Goal: Transaction & Acquisition: Purchase product/service

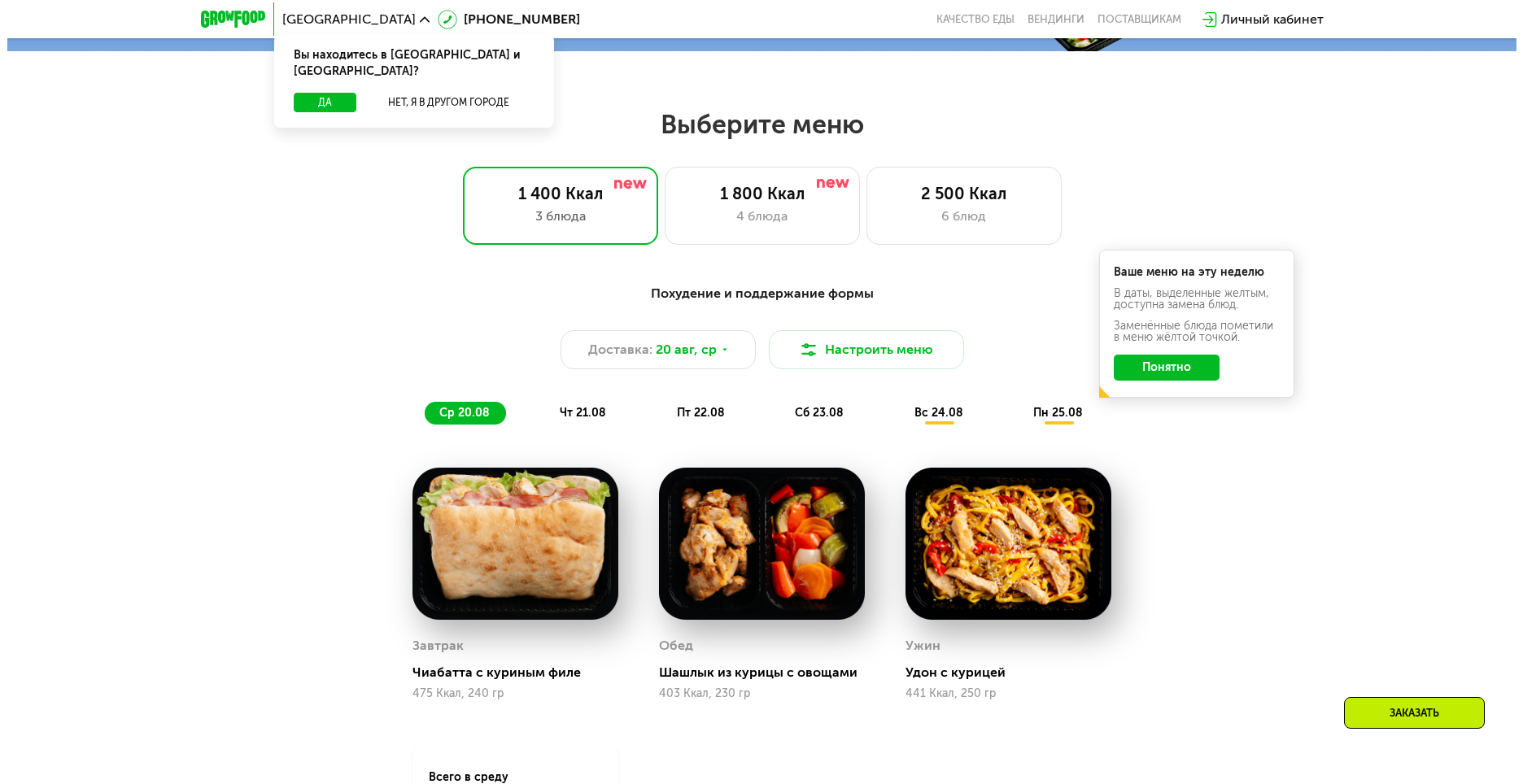
scroll to position [651, 0]
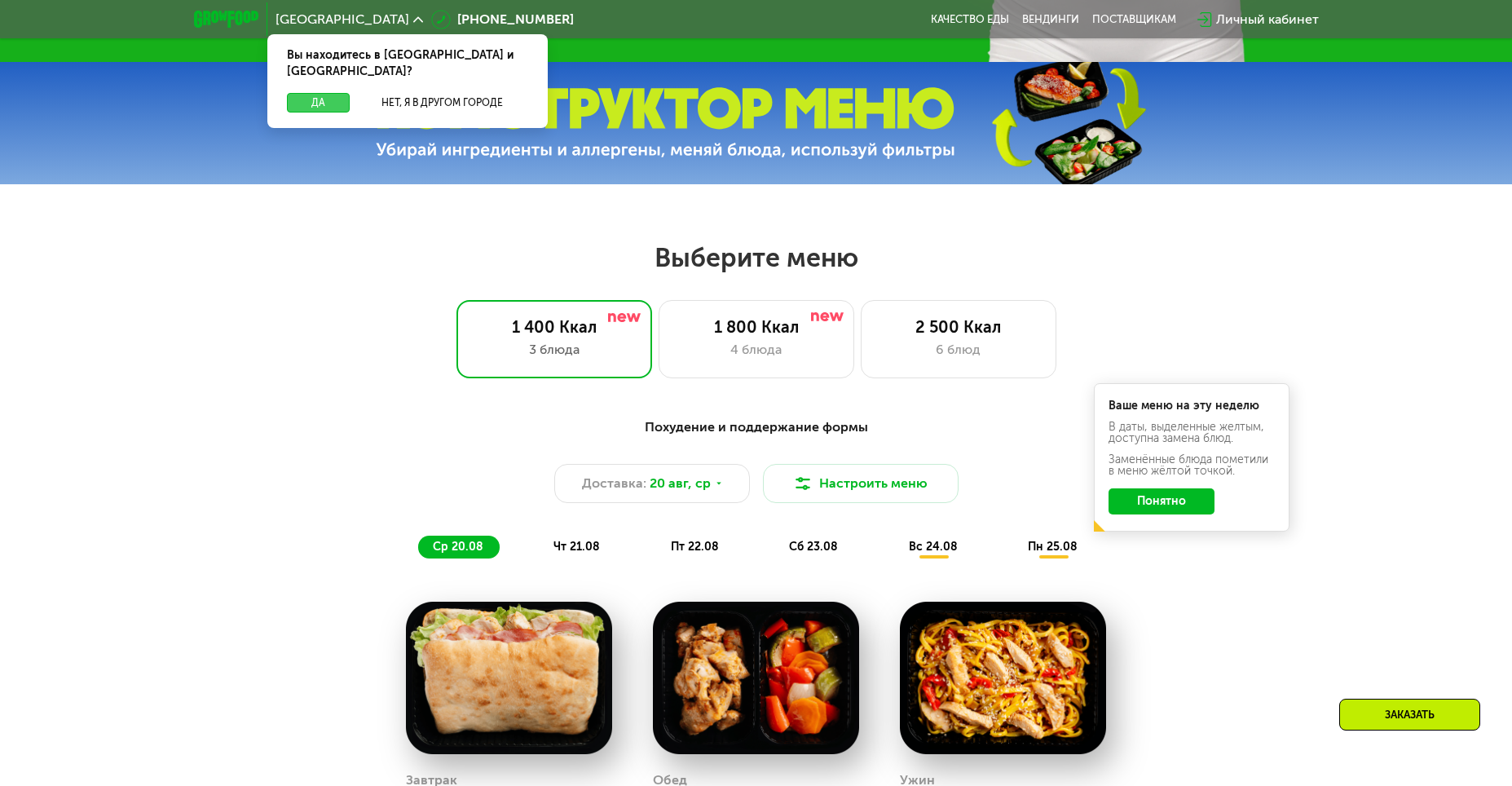
click at [311, 93] on button "Да" at bounding box center [318, 103] width 63 height 20
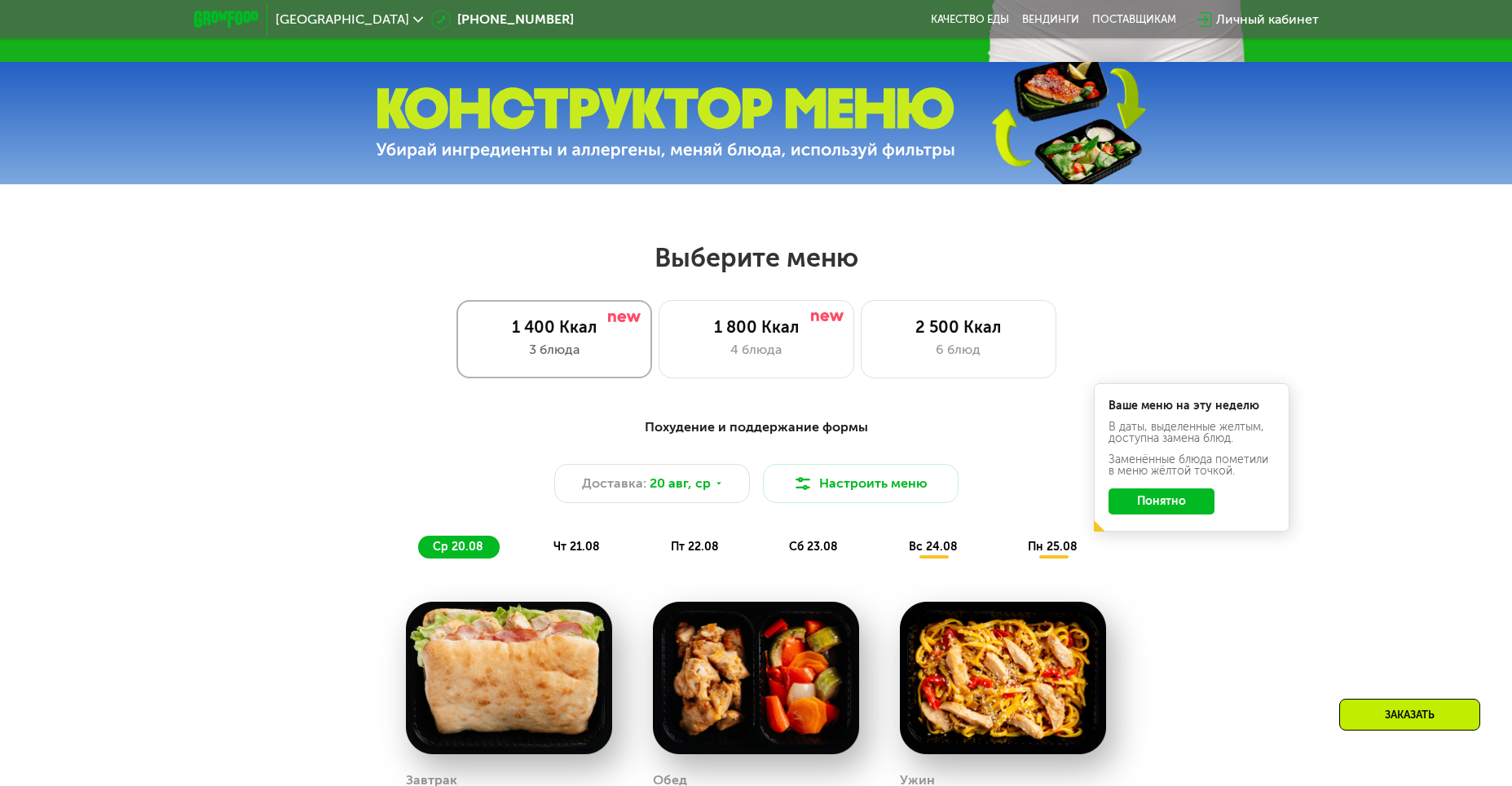
click at [613, 360] on div "3 блюда" at bounding box center [554, 350] width 161 height 20
click at [811, 493] on img at bounding box center [803, 484] width 20 height 20
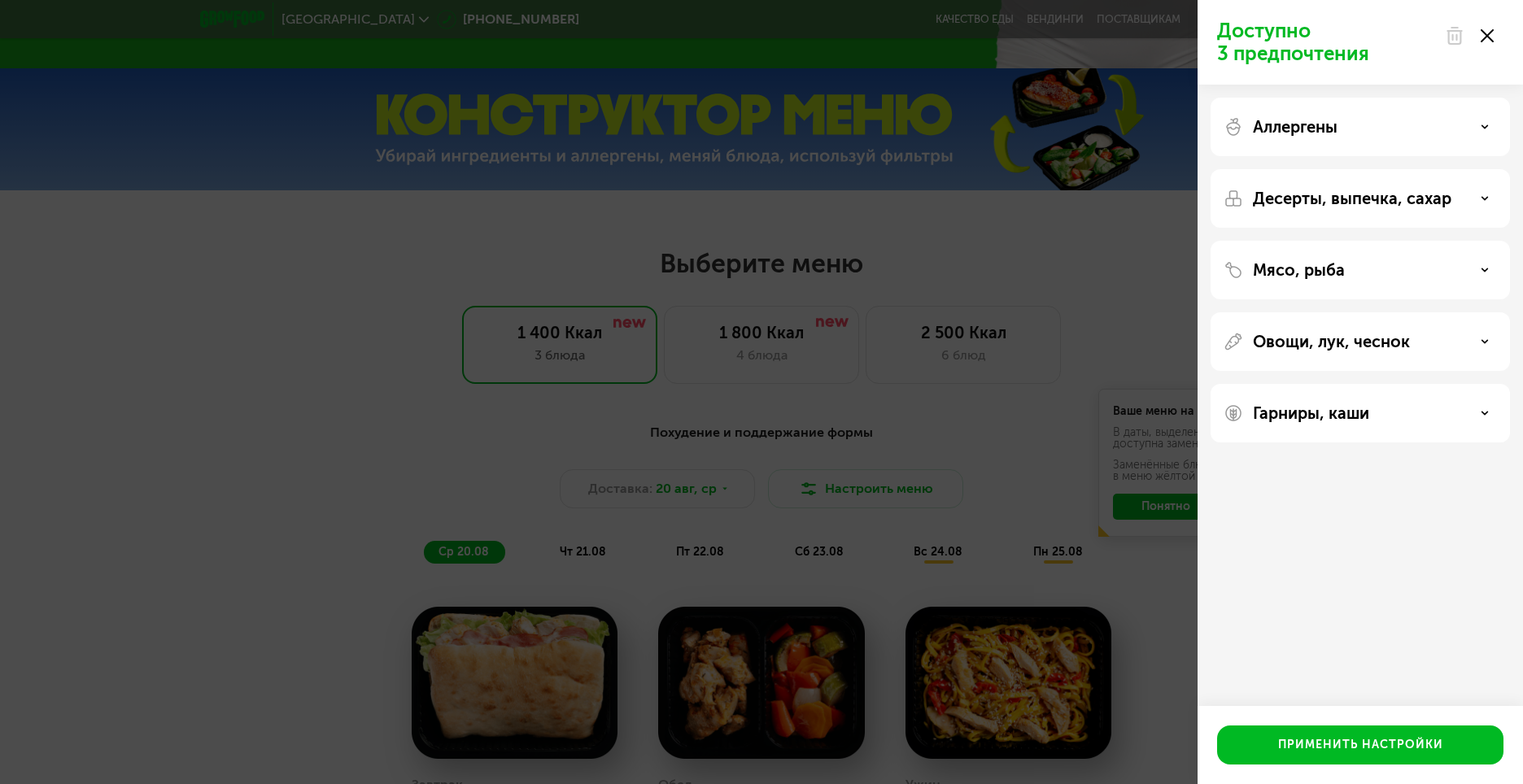
click at [1441, 123] on div "Аллергены" at bounding box center [1360, 127] width 273 height 20
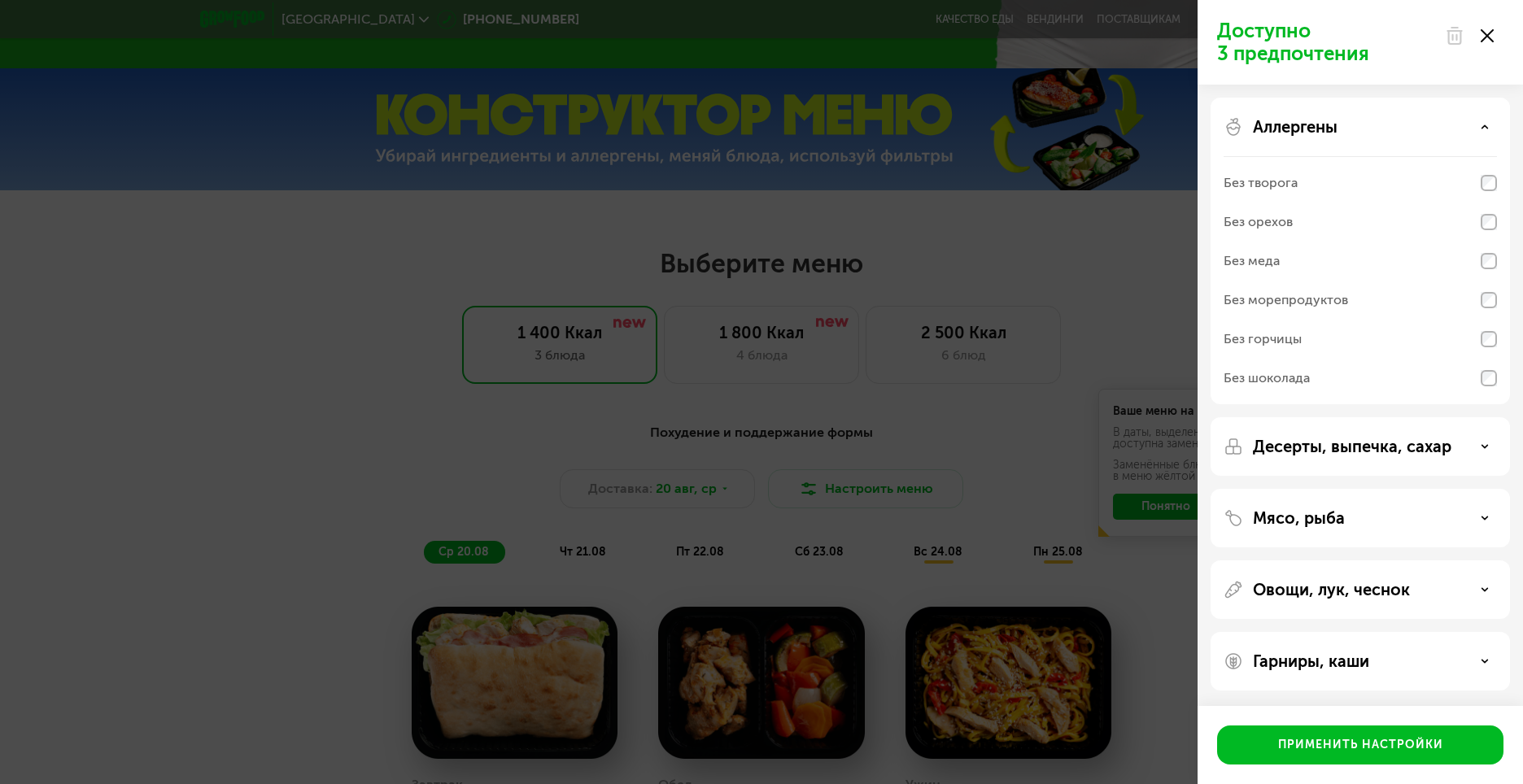
click at [1349, 489] on div "Десерты, выпечка, сахар" at bounding box center [1360, 518] width 299 height 59
click at [1356, 442] on p "Десерты, выпечка, сахар" at bounding box center [1352, 446] width 199 height 20
click at [1376, 359] on div "Без белого сахара" at bounding box center [1360, 339] width 273 height 39
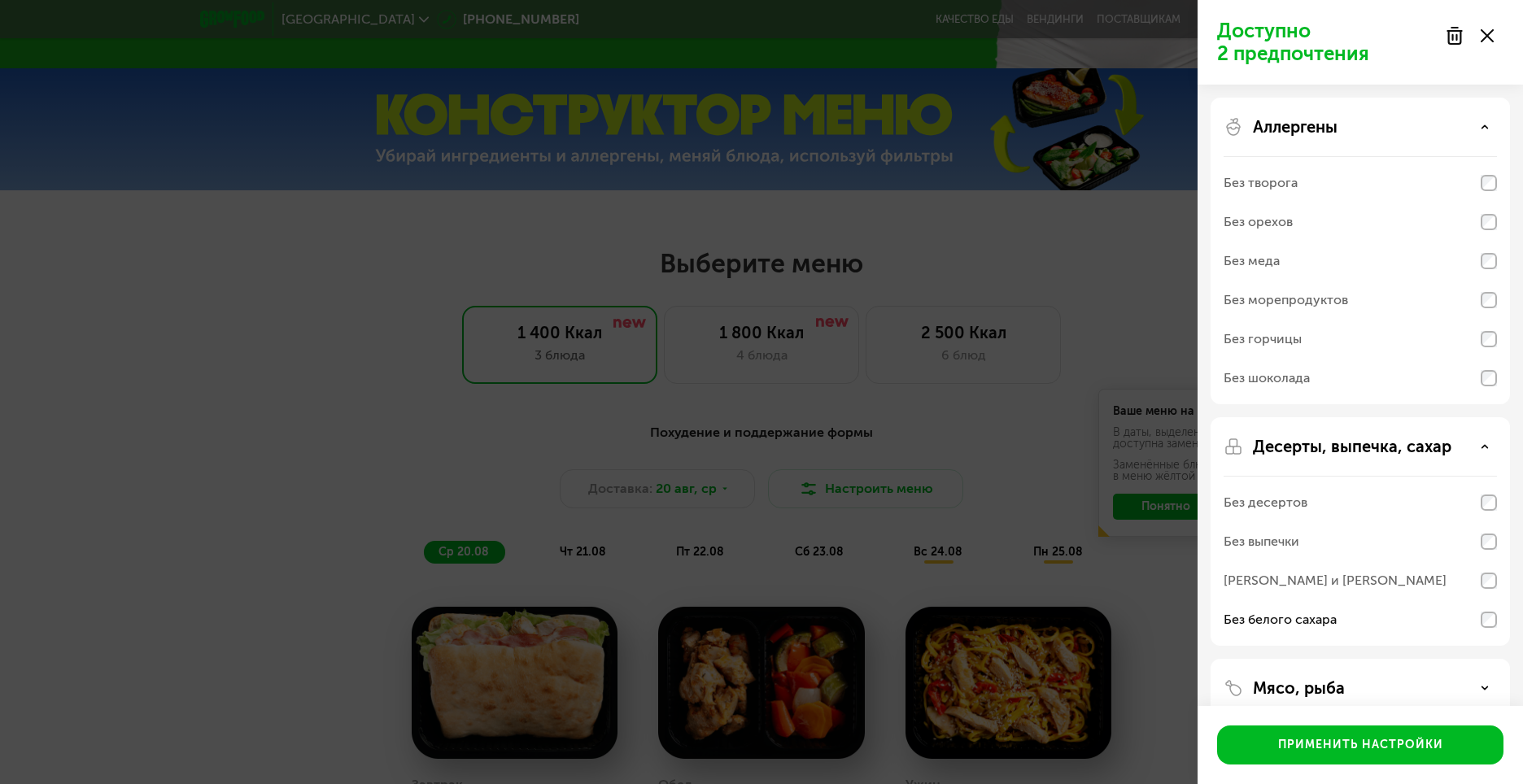
click at [1345, 546] on div "Без выпечки" at bounding box center [1360, 542] width 273 height 39
click at [1299, 485] on div "Без десертов" at bounding box center [1360, 503] width 273 height 39
click at [1299, 496] on div "Без десертов" at bounding box center [1265, 503] width 84 height 20
click at [1355, 582] on div "[PERSON_NAME] и [PERSON_NAME]" at bounding box center [1335, 581] width 223 height 20
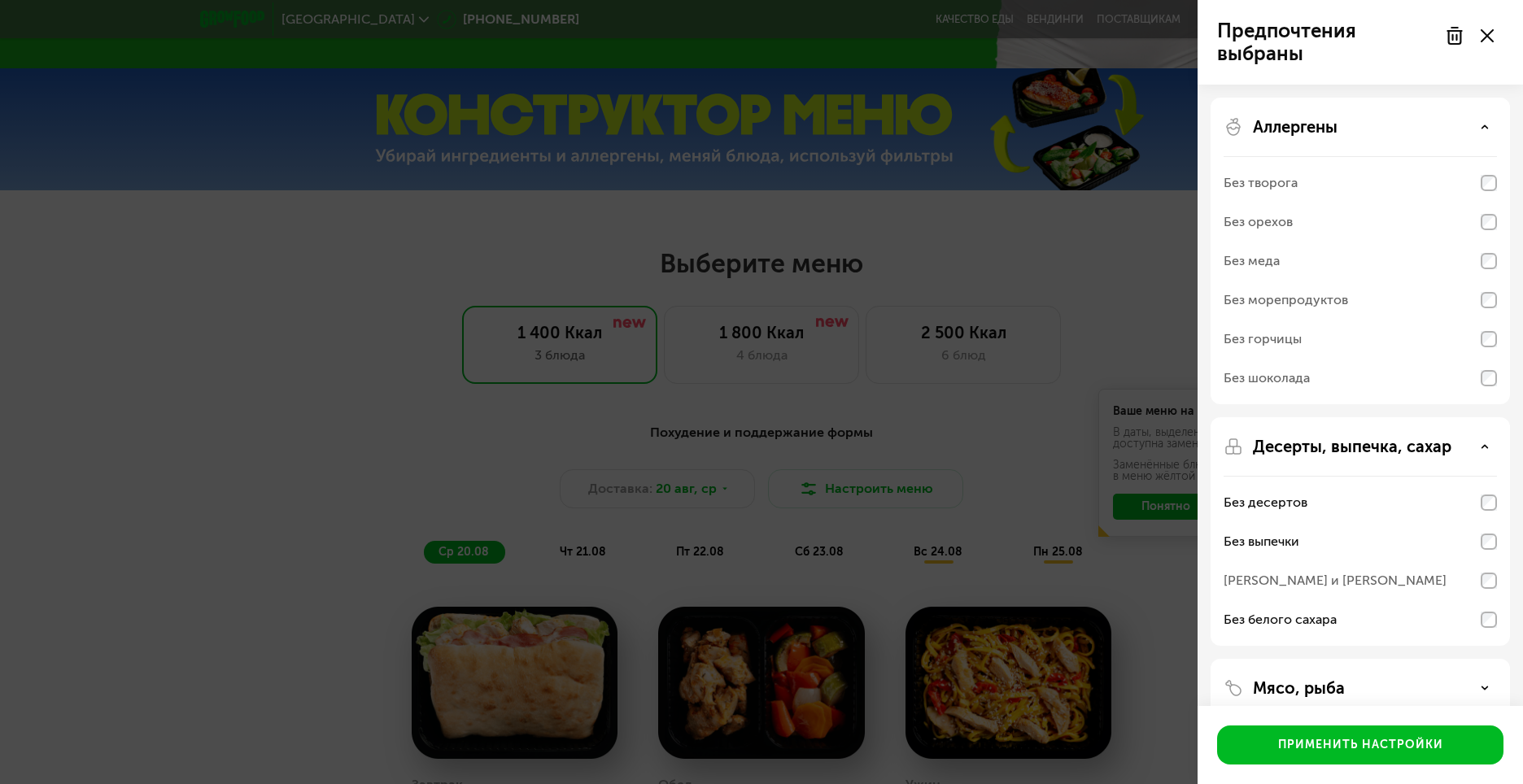
click at [1450, 449] on p "Десерты, выпечка, сахар" at bounding box center [1352, 446] width 199 height 20
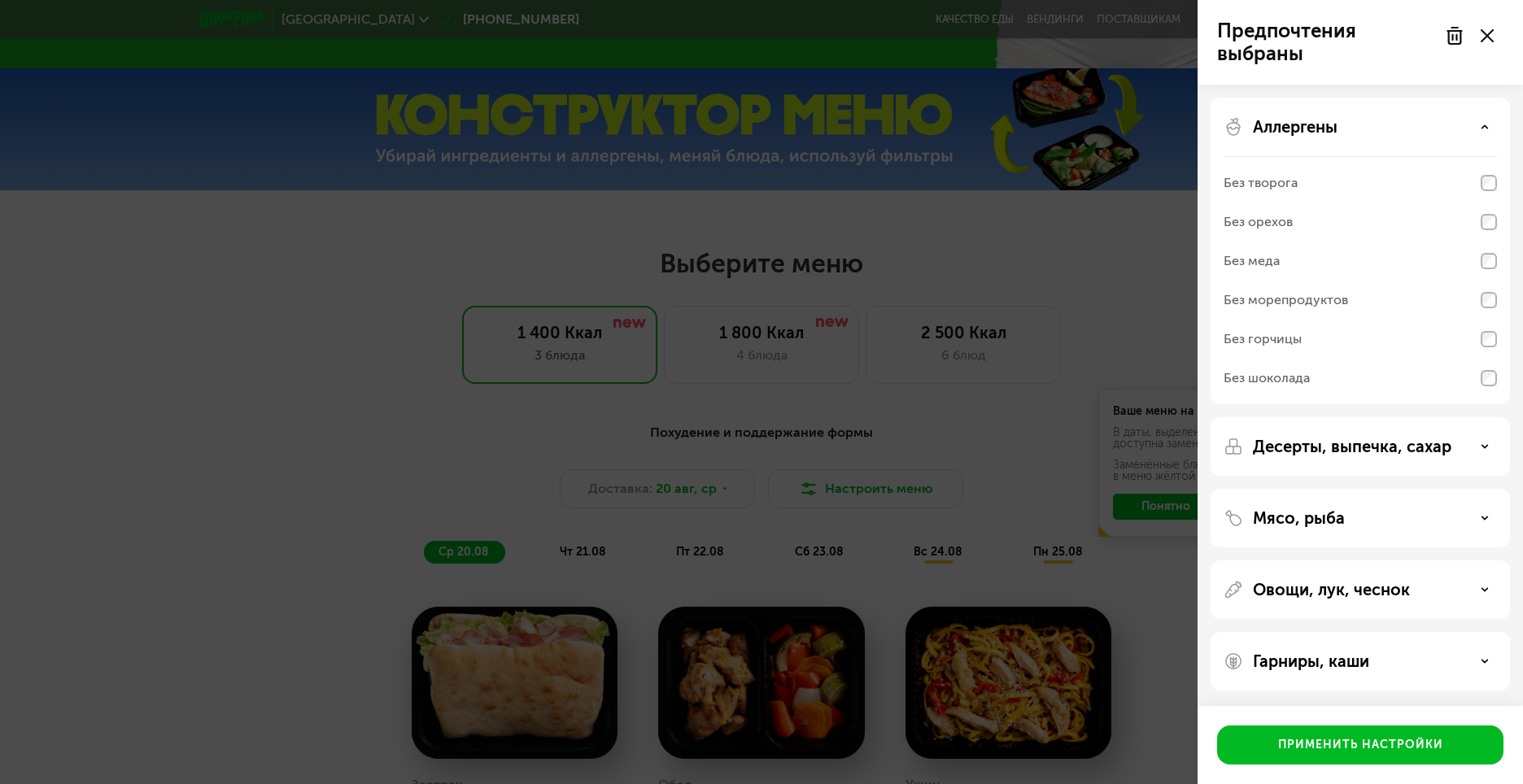
click at [1412, 451] on p "Десерты, выпечка, сахар" at bounding box center [1352, 446] width 199 height 20
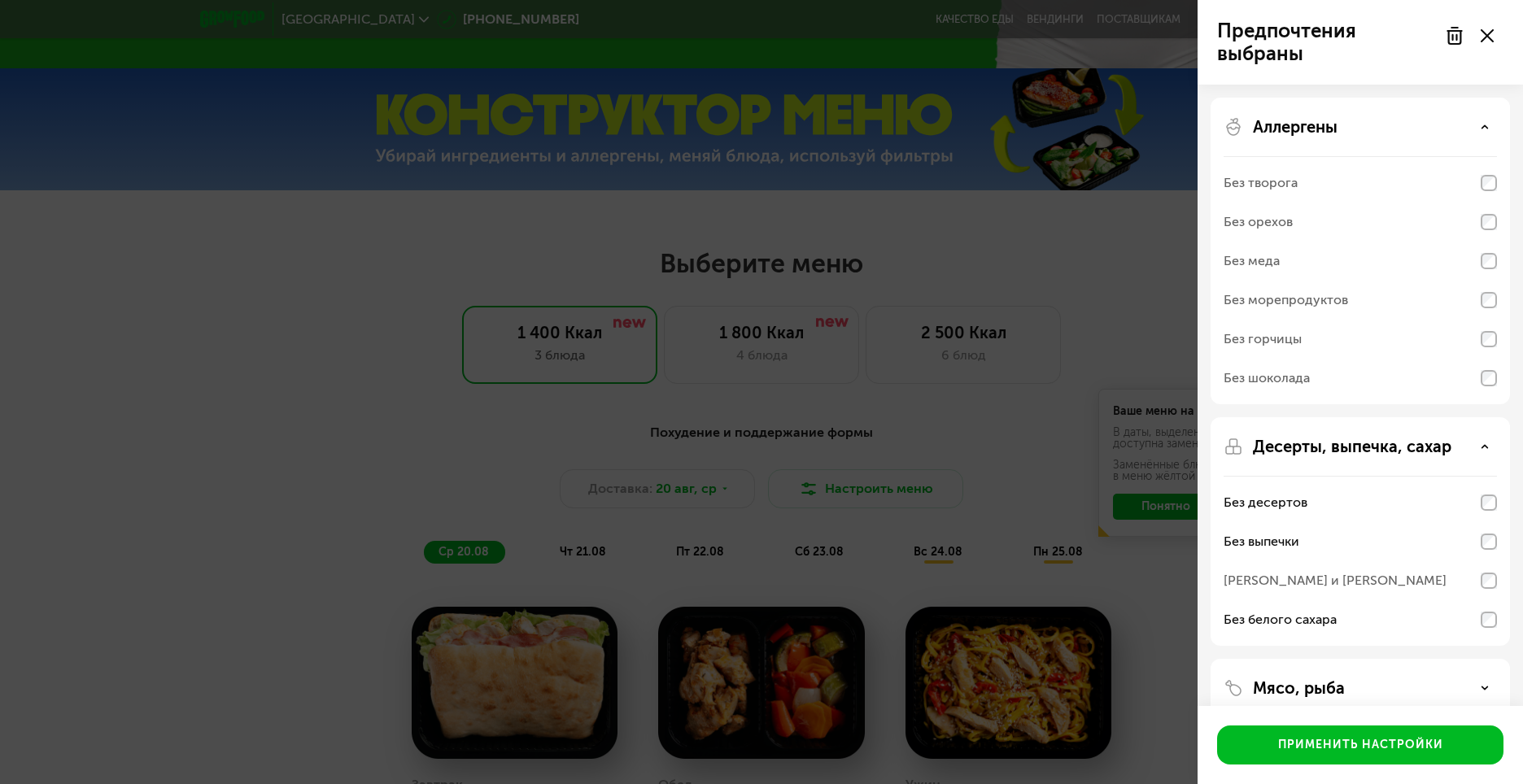
click at [1307, 582] on div "[PERSON_NAME] и [PERSON_NAME]" at bounding box center [1335, 581] width 223 height 20
click at [1327, 731] on button "Применить настройки" at bounding box center [1360, 745] width 286 height 39
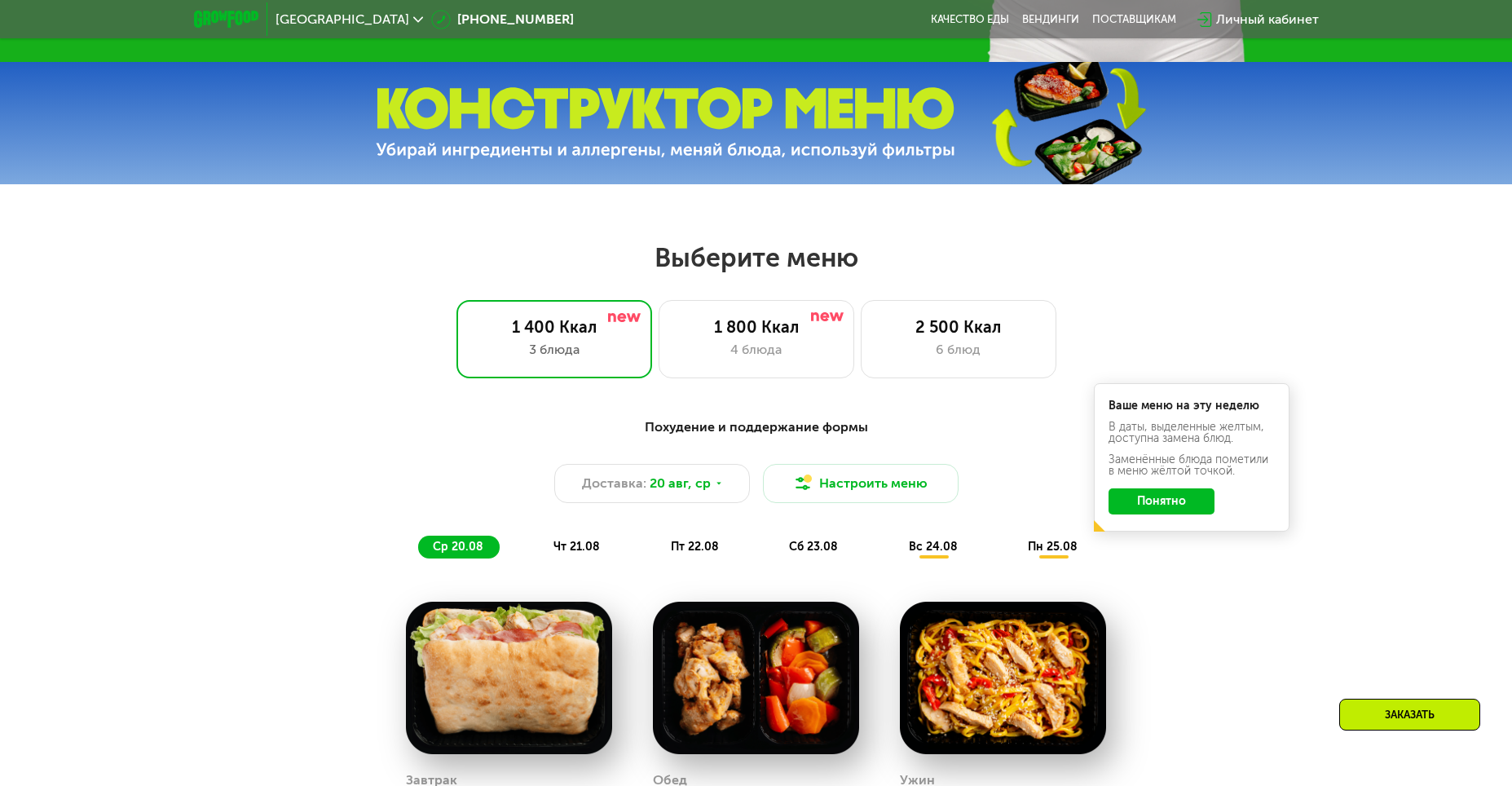
click at [1168, 508] on button "Понятно" at bounding box center [1162, 501] width 106 height 26
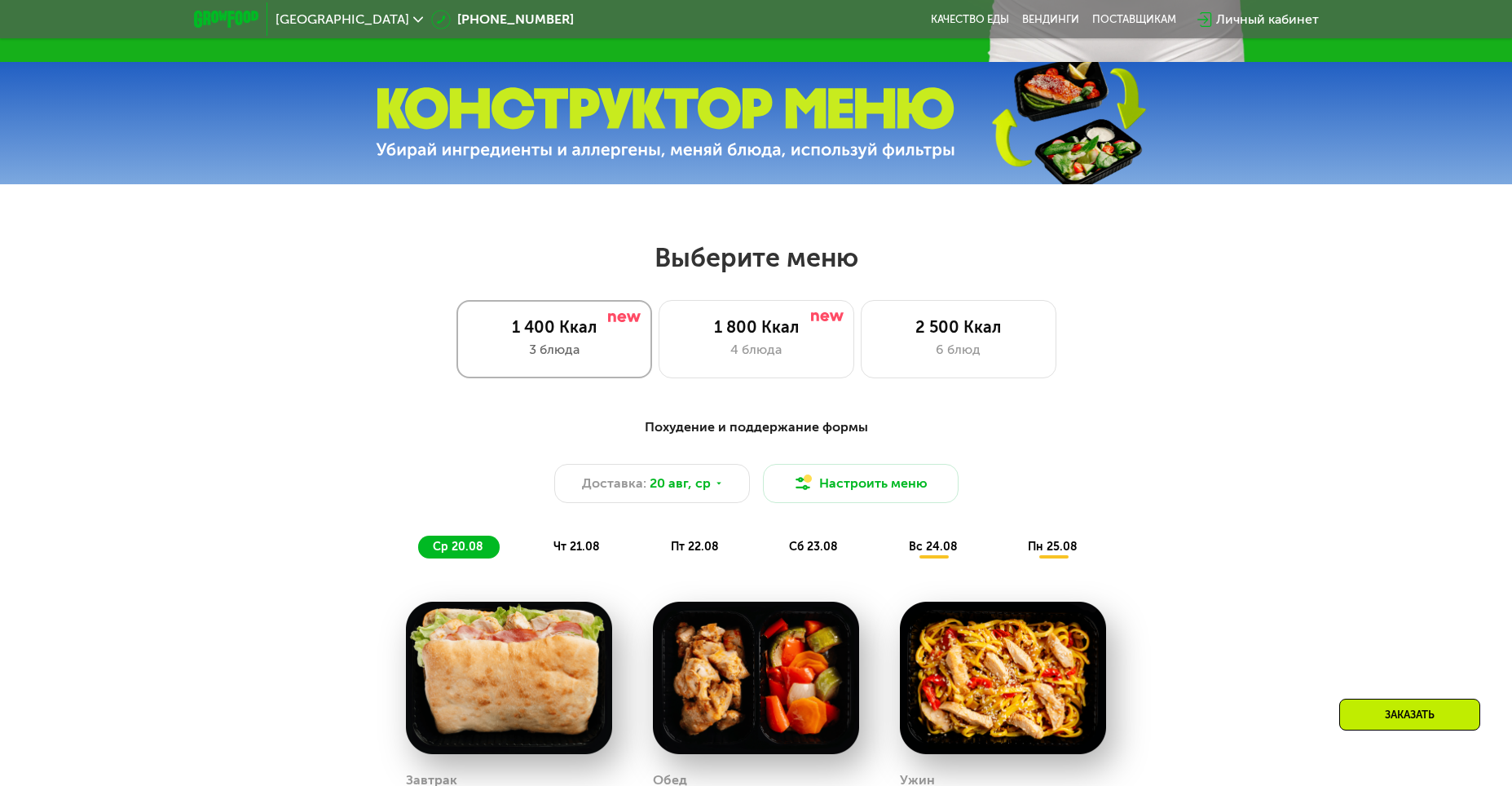
click at [576, 351] on div "3 блюда" at bounding box center [554, 350] width 161 height 20
click at [905, 494] on button "Настроить меню" at bounding box center [861, 484] width 196 height 39
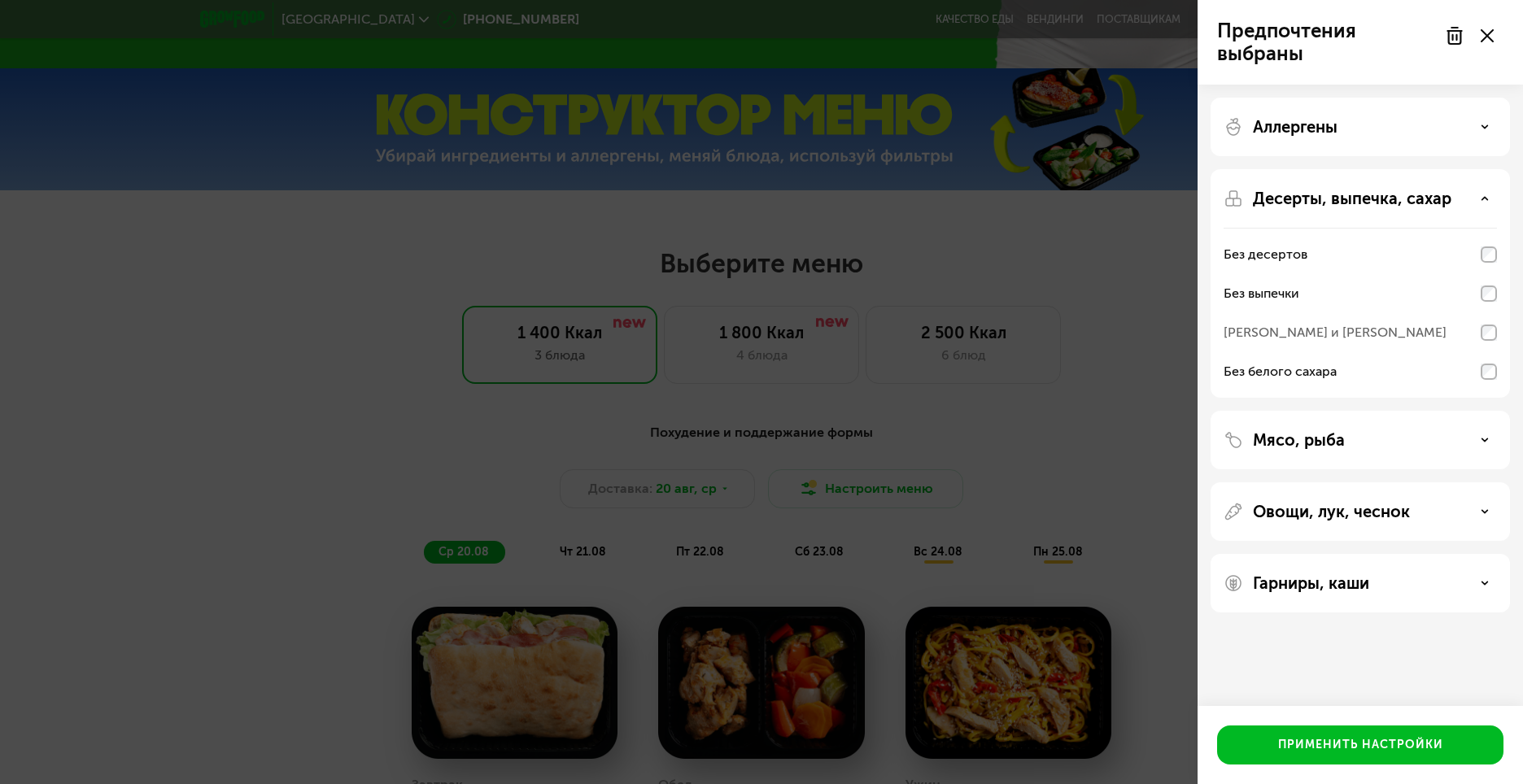
click at [1415, 482] on div "Мясо, рыба" at bounding box center [1360, 512] width 299 height 59
click at [1416, 442] on div "Мясо, рыба" at bounding box center [1360, 440] width 273 height 20
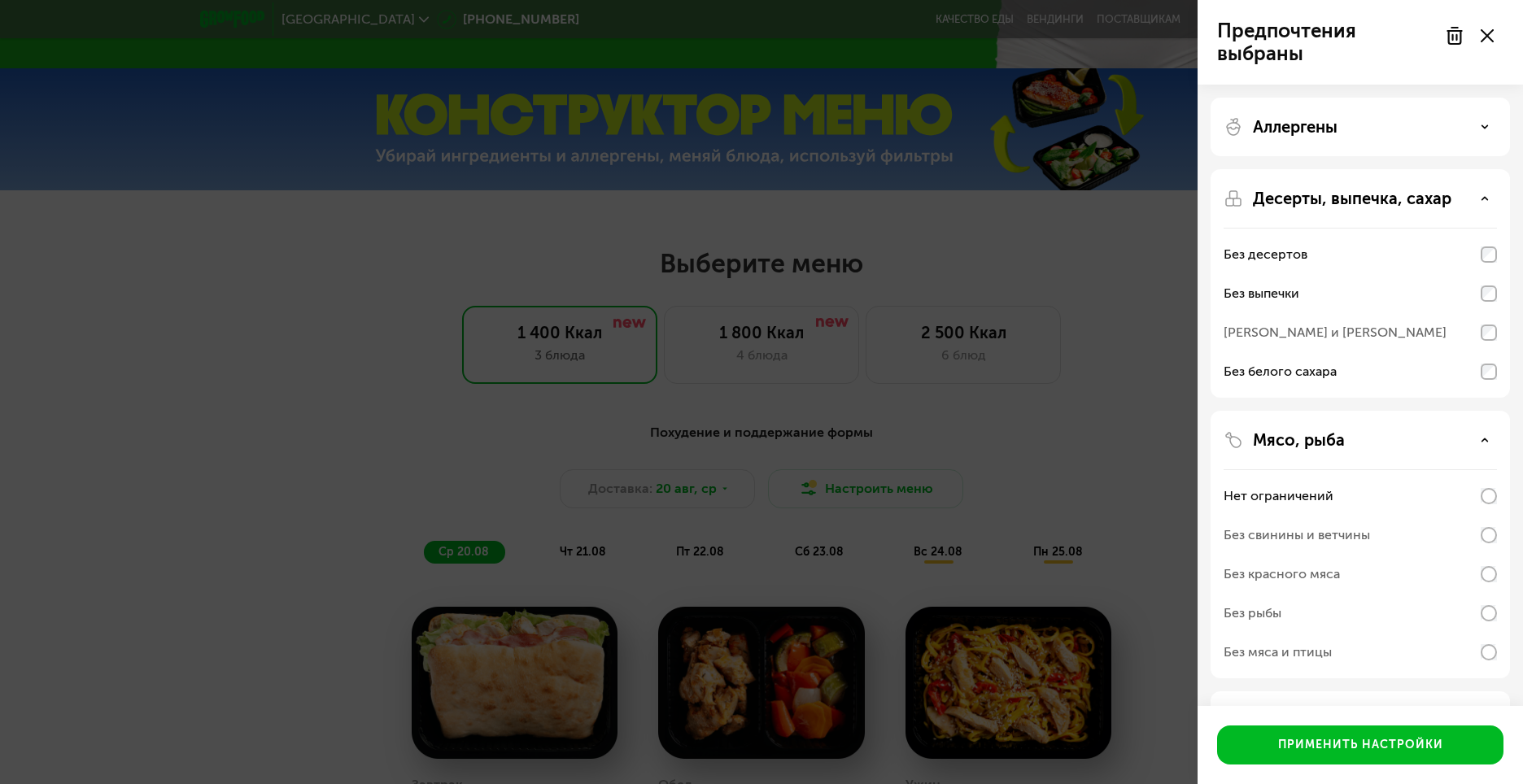
click at [1364, 581] on div "Без красного мяса" at bounding box center [1360, 574] width 273 height 39
click at [1460, 575] on div "Без красного мяса" at bounding box center [1360, 574] width 273 height 39
drag, startPoint x: 1460, startPoint y: 573, endPoint x: 1442, endPoint y: 550, distance: 29.2
click at [1458, 571] on div "Без красного мяса" at bounding box center [1360, 574] width 273 height 39
click at [1429, 533] on div "Без свинины и ветчины" at bounding box center [1360, 535] width 273 height 39
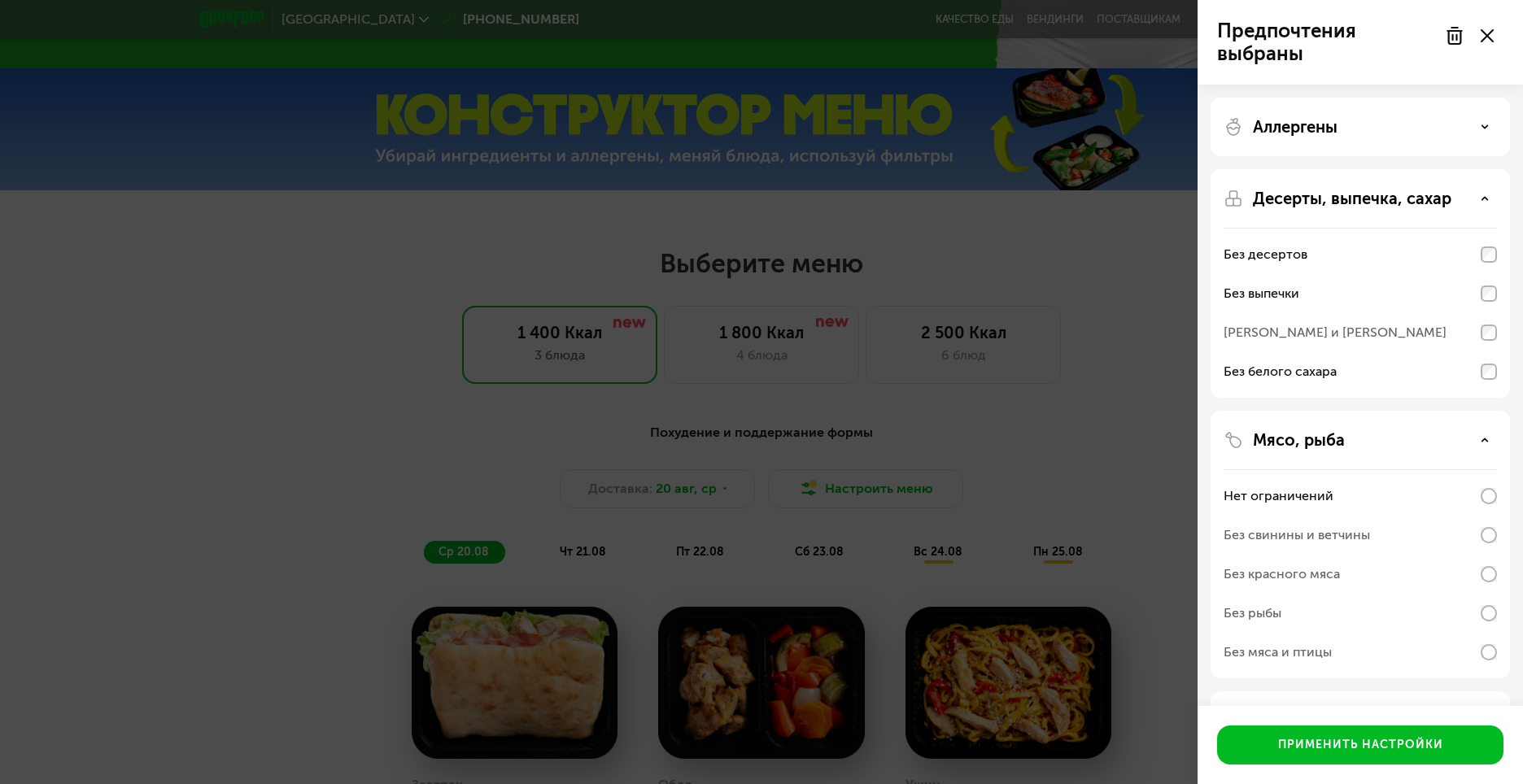
click at [1426, 533] on div "Без свинины и ветчины" at bounding box center [1360, 535] width 273 height 39
click at [1424, 533] on div "Без свинины и ветчины" at bounding box center [1360, 535] width 273 height 39
drag, startPoint x: 1422, startPoint y: 533, endPoint x: 1405, endPoint y: 531, distance: 17.1
click at [1421, 533] on div "Без свинины и ветчины" at bounding box center [1360, 535] width 273 height 39
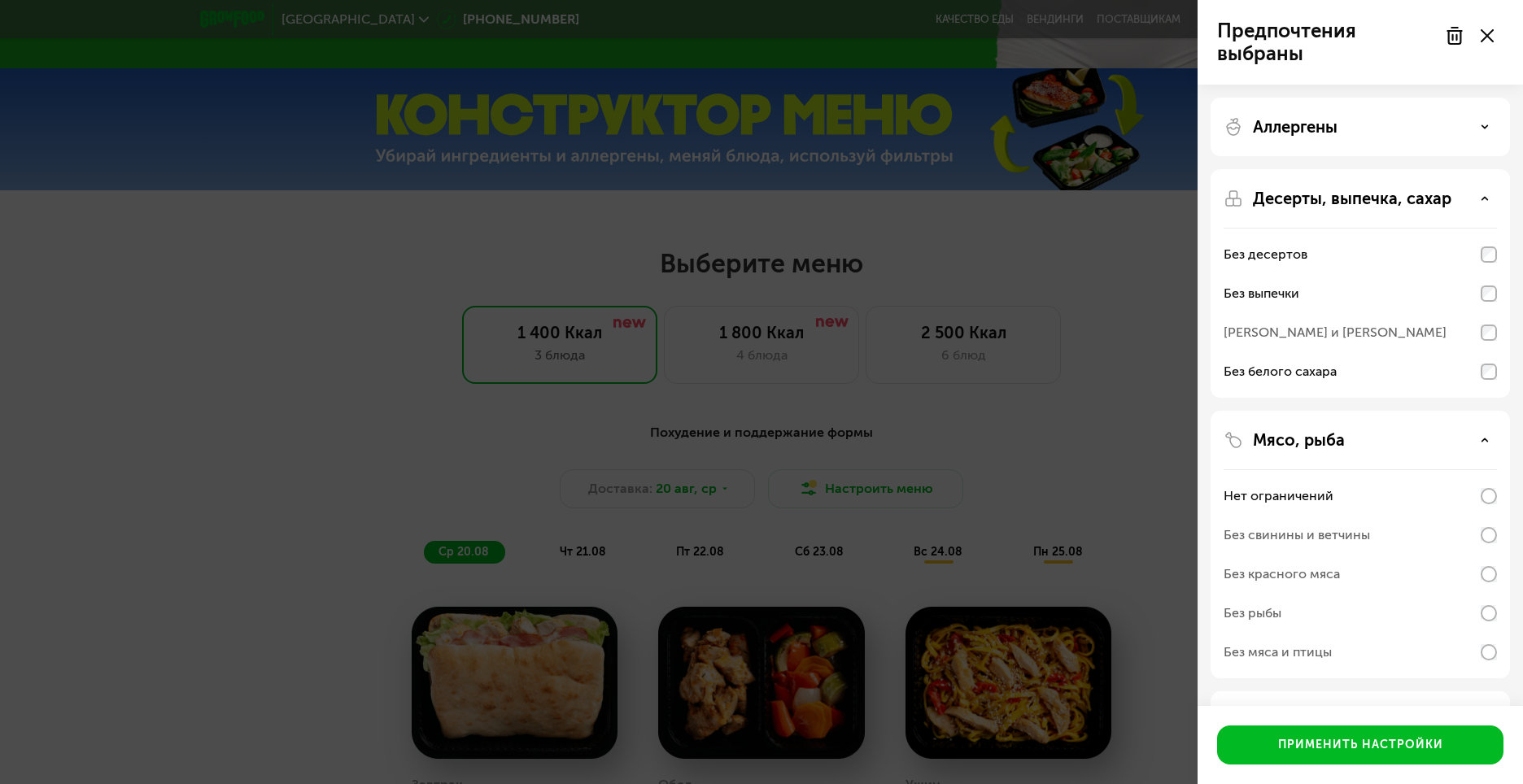
click at [1309, 503] on div "Нет ограничений" at bounding box center [1278, 496] width 110 height 20
click at [1300, 503] on div "Нет ограничений" at bounding box center [1278, 496] width 110 height 20
click at [1246, 534] on div "Без свинины и ветчины" at bounding box center [1297, 535] width 146 height 20
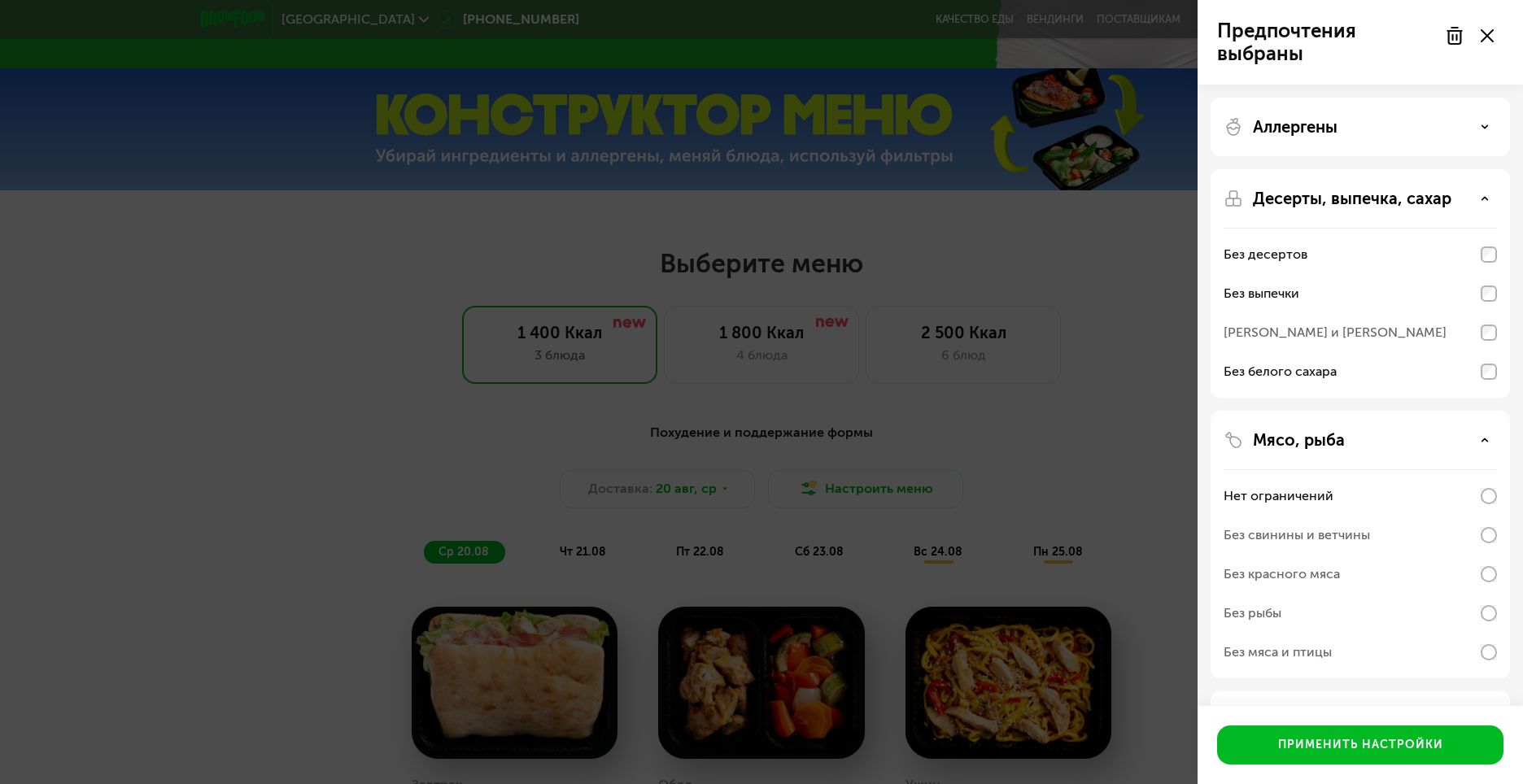
click at [1246, 534] on div "Без свинины и ветчины" at bounding box center [1297, 535] width 146 height 20
drag, startPoint x: 1247, startPoint y: 533, endPoint x: 1350, endPoint y: 495, distance: 109.8
click at [1261, 529] on div "Без свинины и ветчины" at bounding box center [1297, 535] width 146 height 20
click at [1468, 448] on div "Мясо, рыба" at bounding box center [1360, 440] width 273 height 20
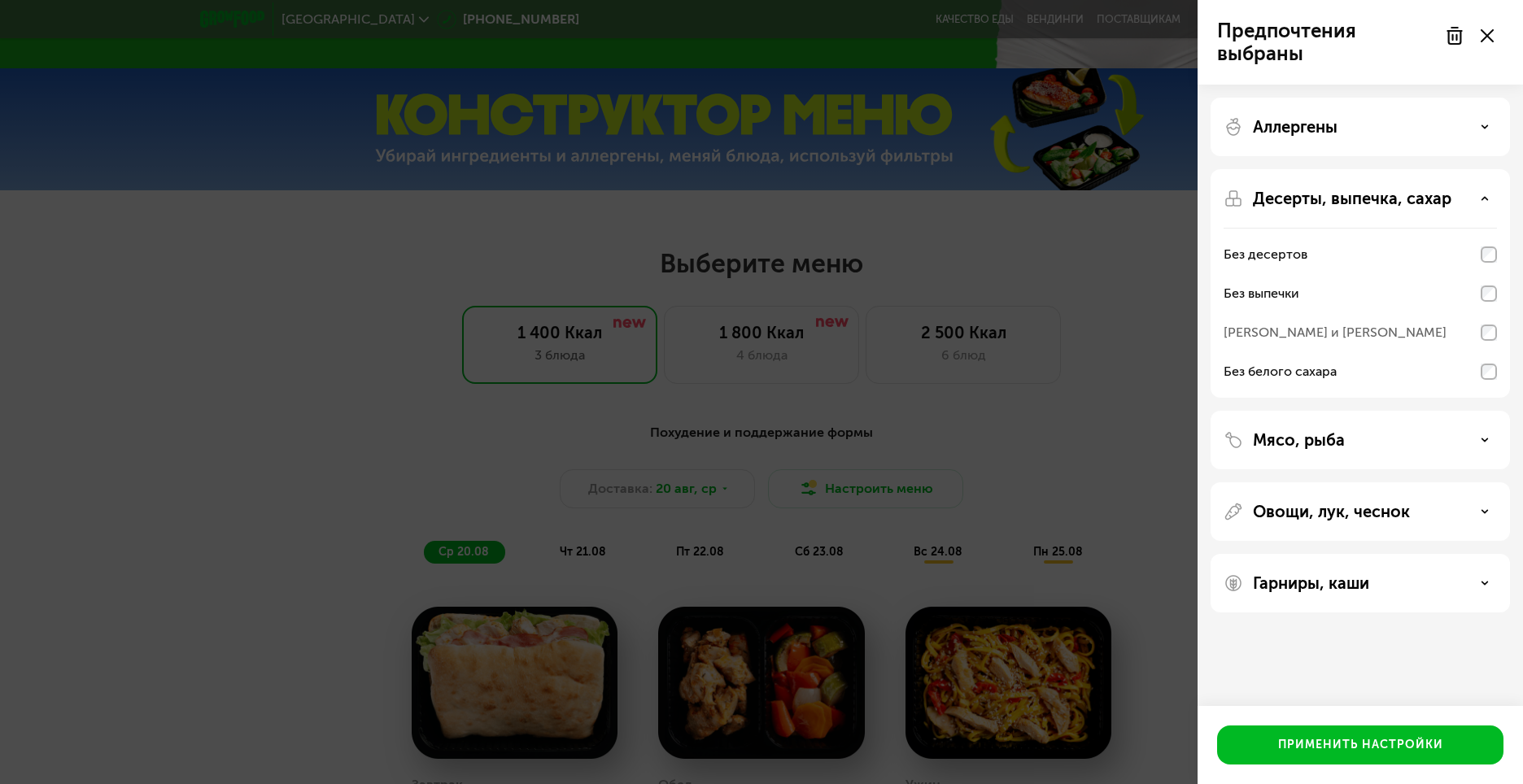
click at [1474, 440] on div "Мясо, рыба" at bounding box center [1360, 440] width 273 height 20
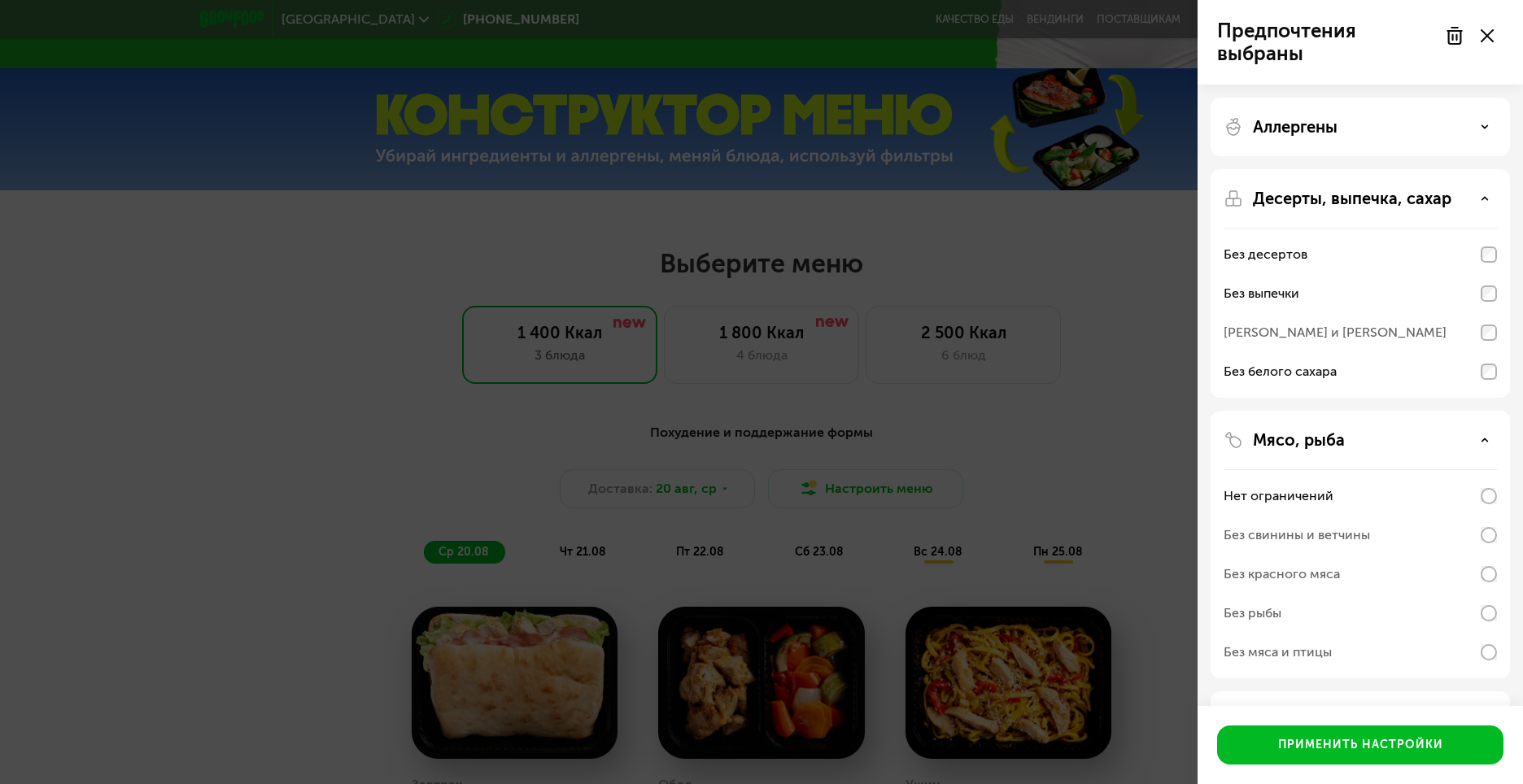
drag, startPoint x: 1388, startPoint y: 539, endPoint x: 1394, endPoint y: 529, distance: 11.7
click at [1389, 538] on div "Без свинины и ветчины" at bounding box center [1360, 535] width 273 height 39
drag, startPoint x: 1384, startPoint y: 551, endPoint x: 1382, endPoint y: 560, distance: 9.2
click at [1382, 555] on div "Нет ограничений Без свинины и ветчины Без красного мяса Без рыбы Без мяса и пти…" at bounding box center [1360, 573] width 273 height 209
click at [1360, 633] on div "Без рыбы" at bounding box center [1360, 652] width 273 height 39
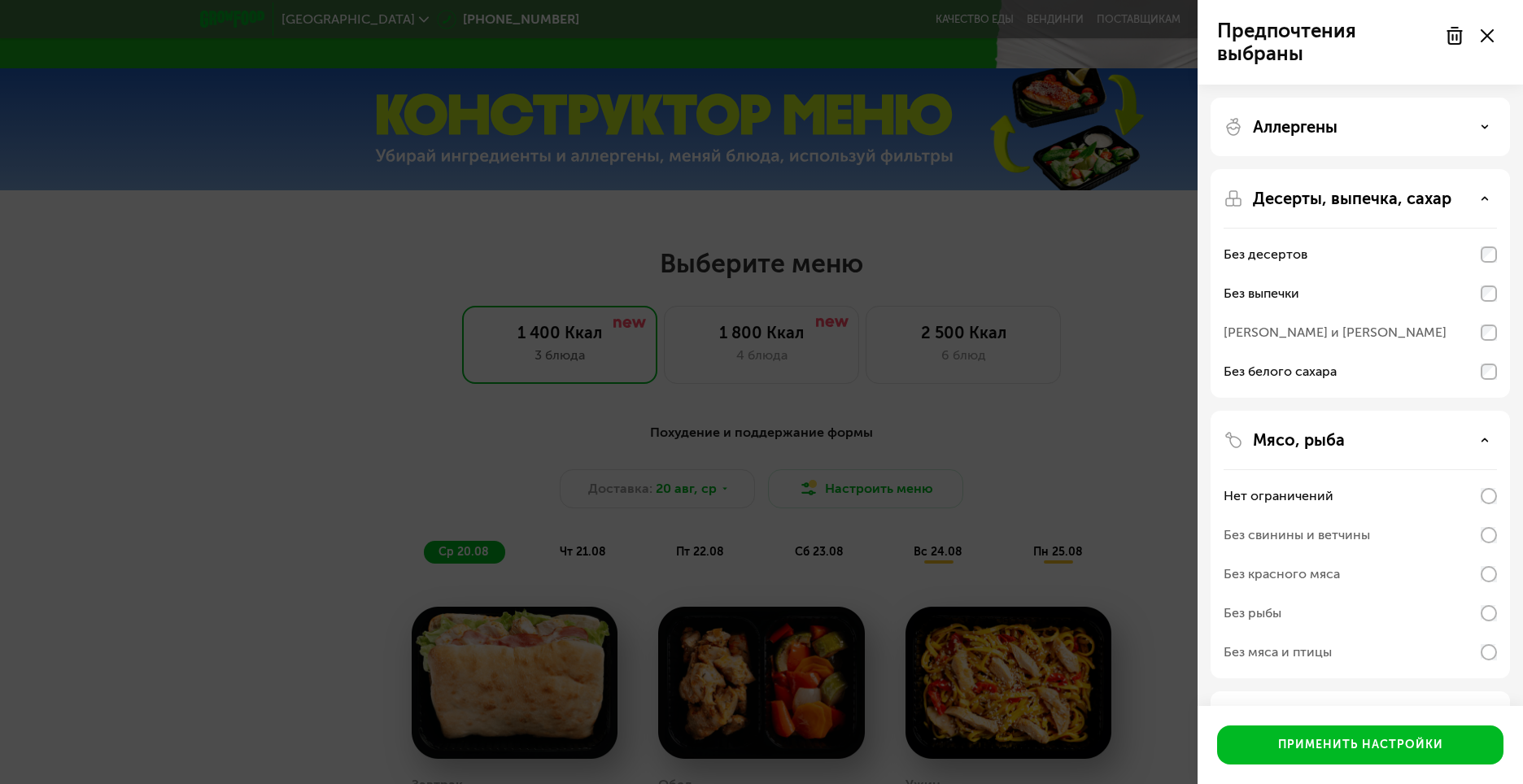
click at [1353, 654] on div "Без мяса и птицы" at bounding box center [1360, 652] width 273 height 39
click at [1479, 691] on div "Мясо, рыба Нет ограничений Без свинины и ветчины Без красного мяса Без рыбы Без…" at bounding box center [1360, 721] width 299 height 59
drag, startPoint x: 1486, startPoint y: 441, endPoint x: 1492, endPoint y: 427, distance: 15.2
click at [1490, 437] on div "Мясо, рыба" at bounding box center [1360, 440] width 273 height 20
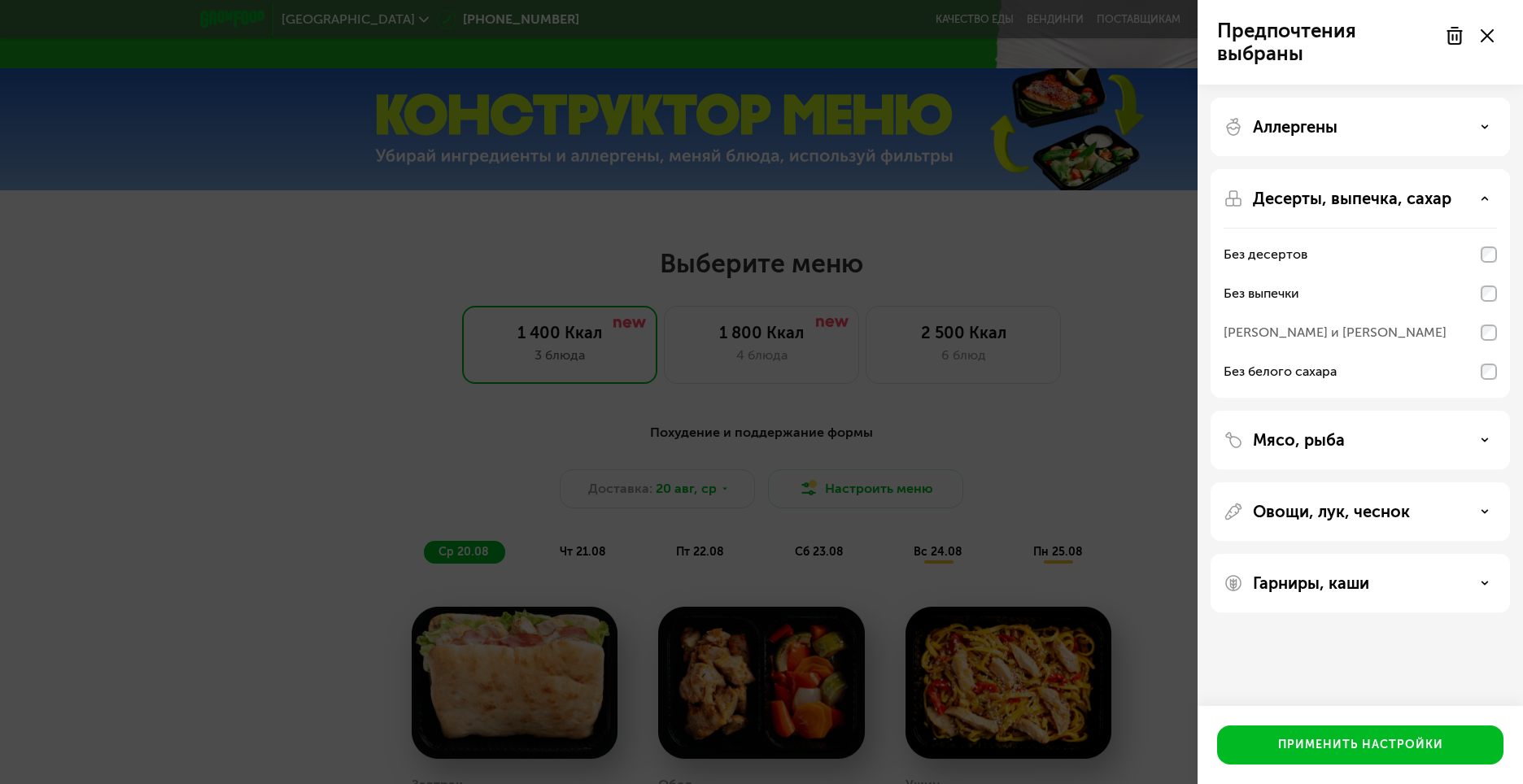
click at [1434, 513] on div "Овощи, лук, чеснок" at bounding box center [1360, 512] width 273 height 20
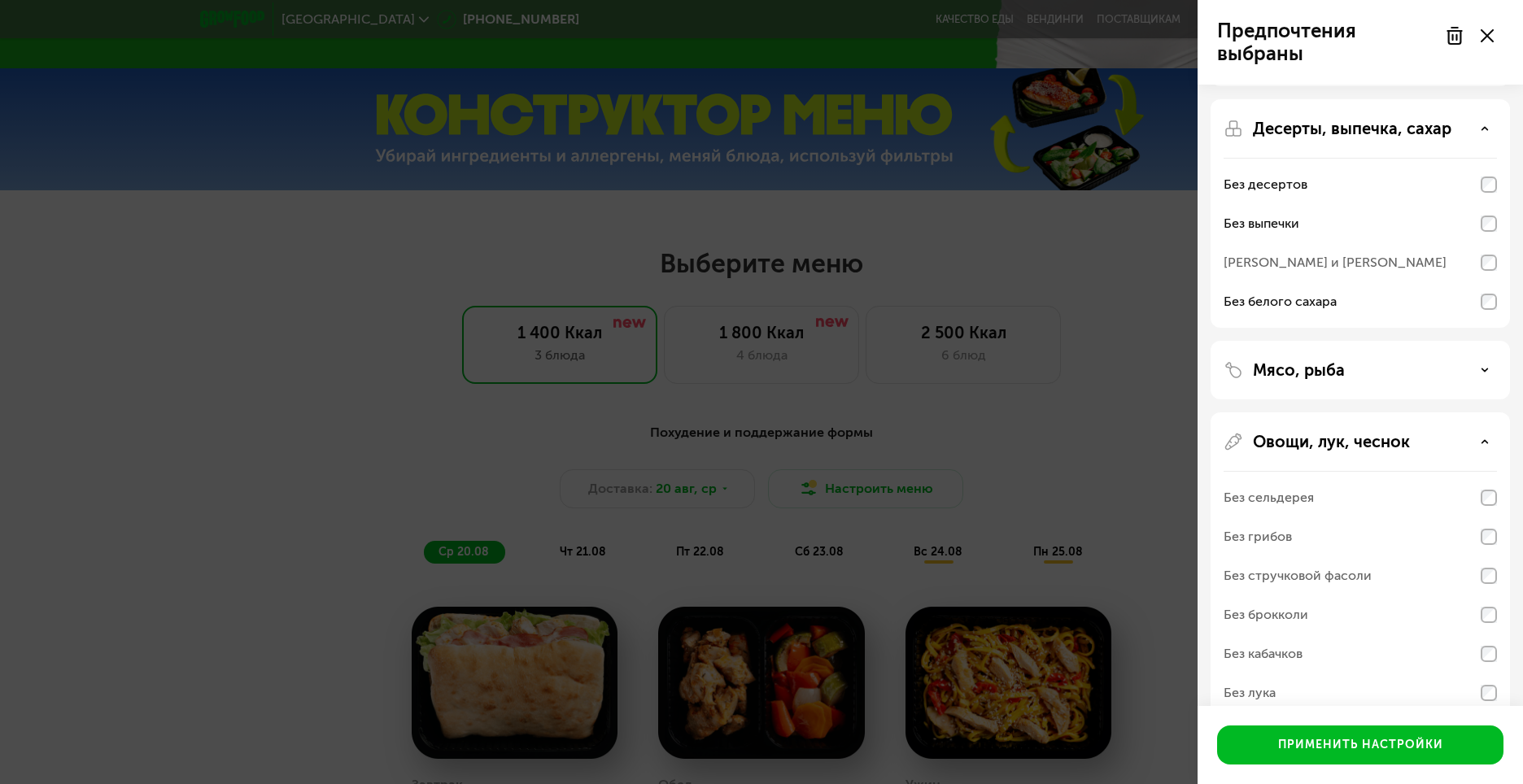
scroll to position [163, 0]
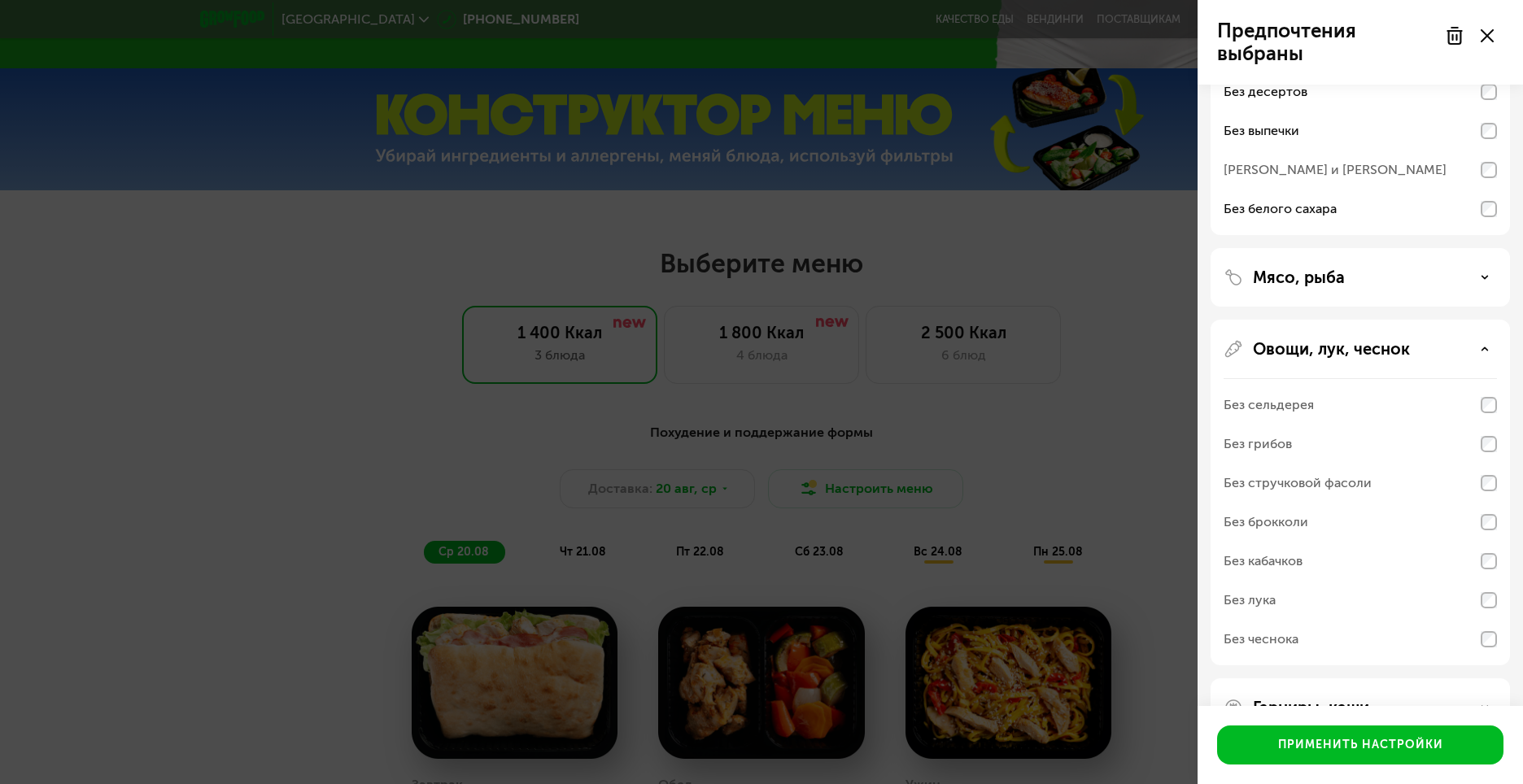
click at [1463, 482] on div "Без стручковой фасоли" at bounding box center [1360, 483] width 273 height 39
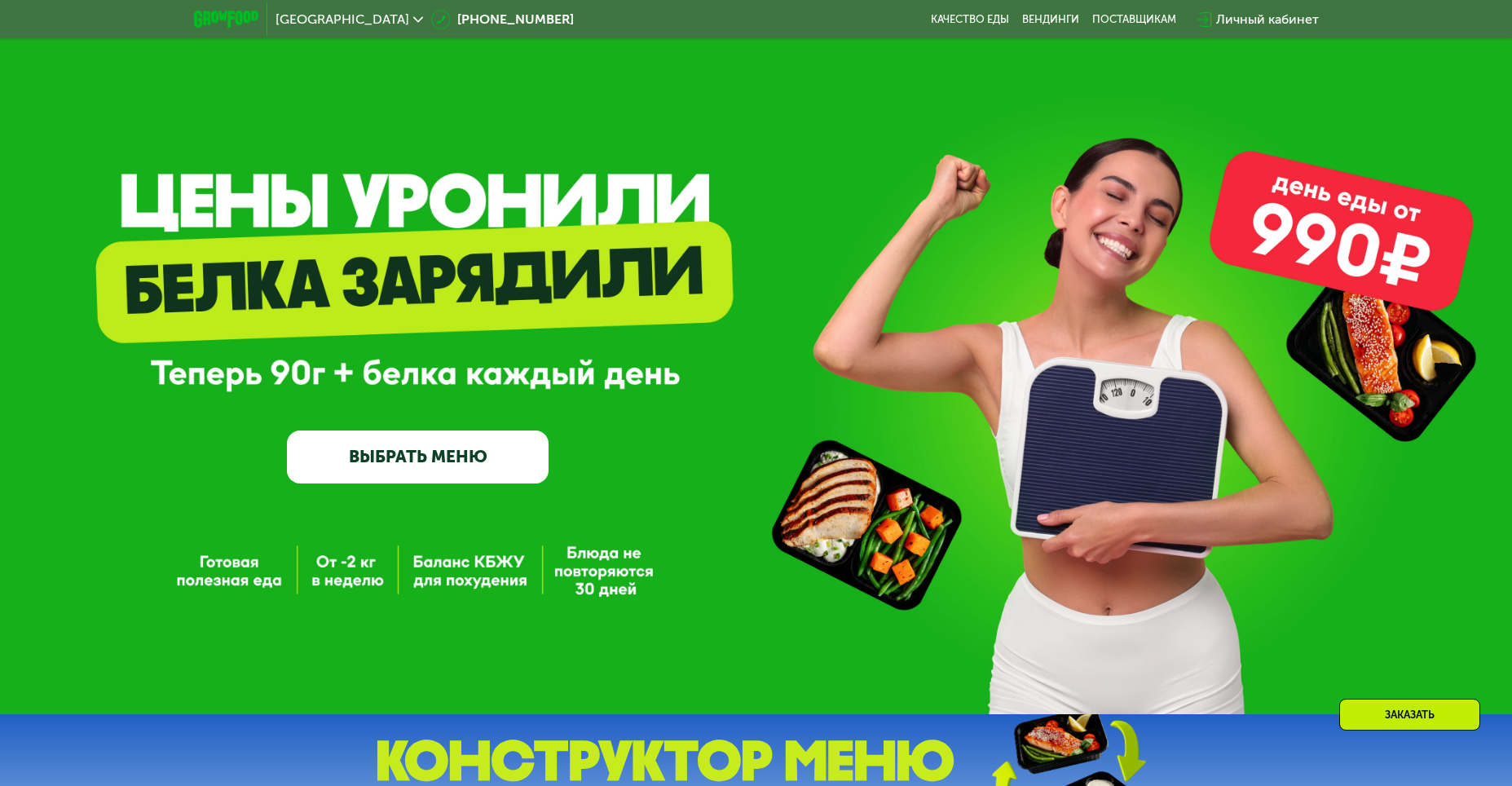
scroll to position [571, 0]
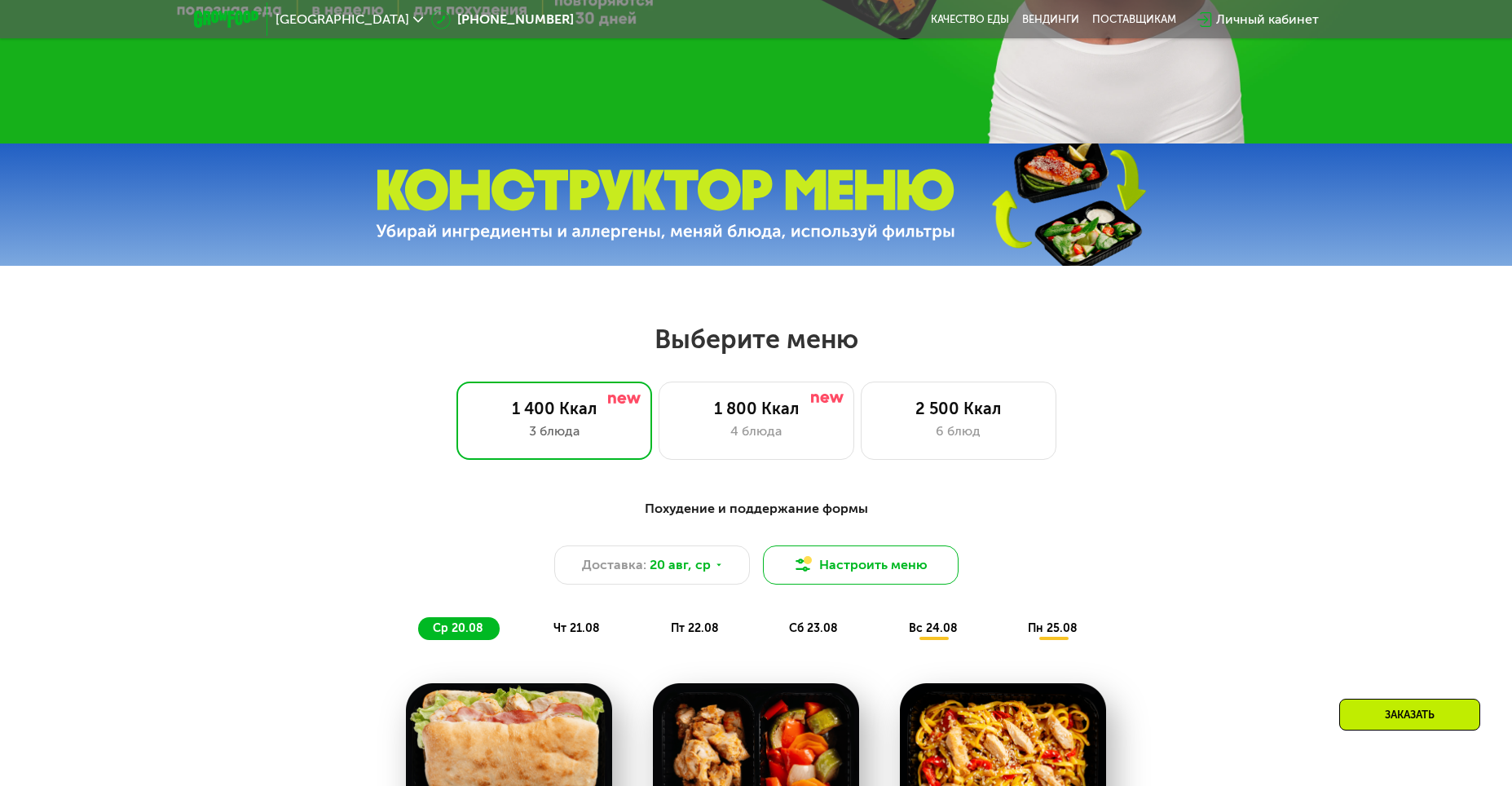
click at [864, 567] on button "Настроить меню" at bounding box center [861, 565] width 196 height 39
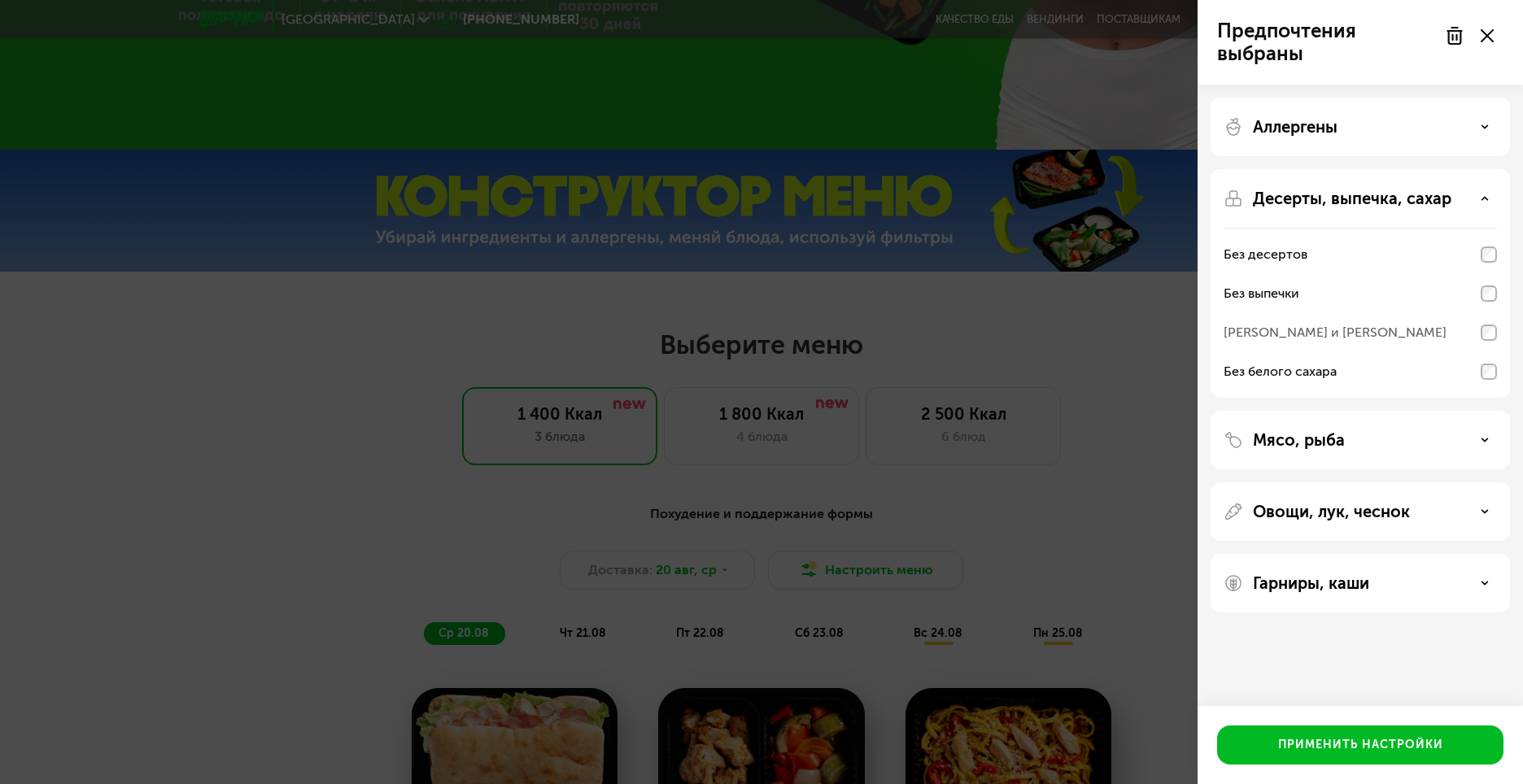
click at [1403, 482] on div "Мясо, рыба" at bounding box center [1360, 512] width 299 height 59
click at [1464, 440] on div "Мясо, рыба" at bounding box center [1360, 440] width 273 height 20
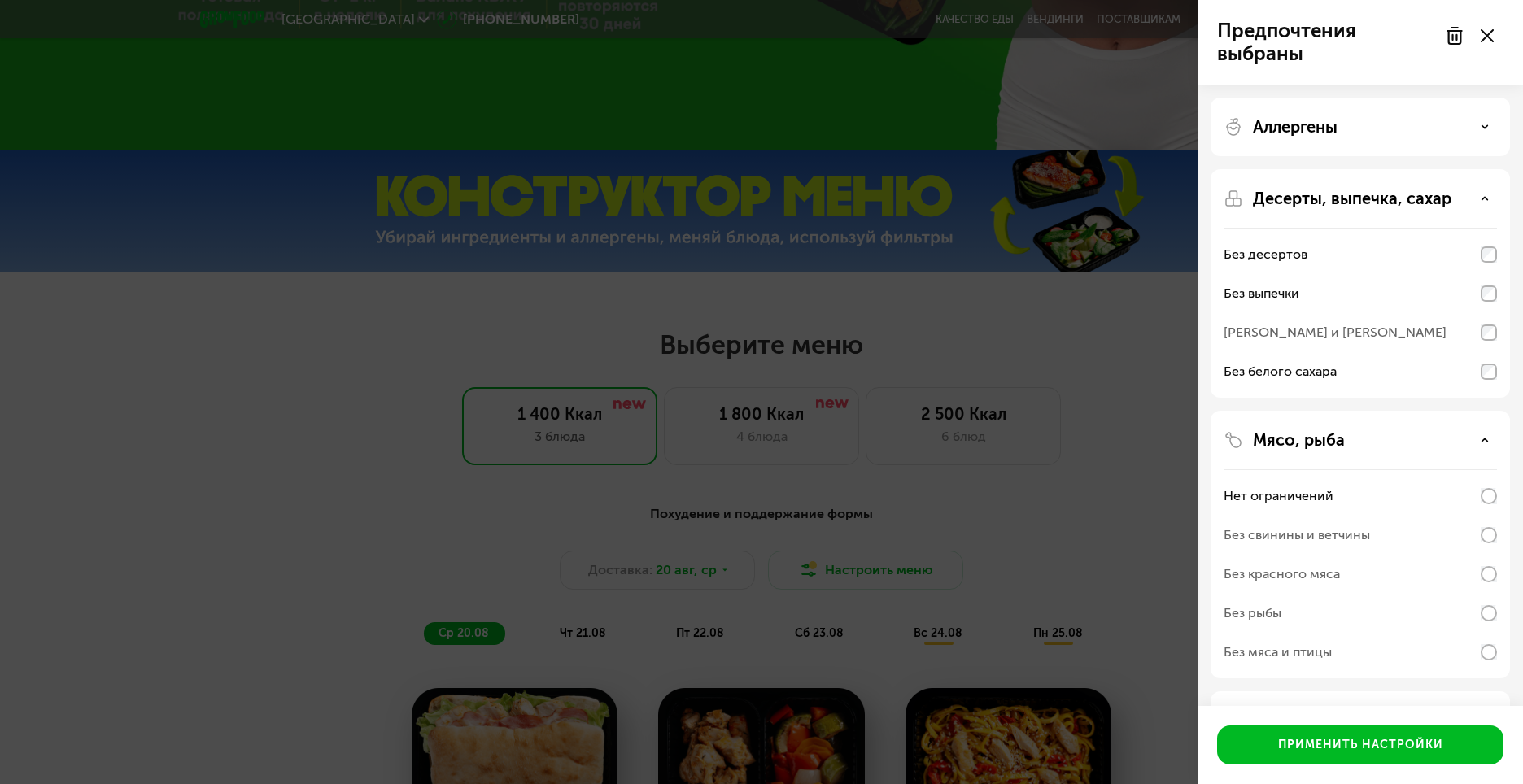
click at [1386, 530] on div "Без свинины и ветчины" at bounding box center [1360, 535] width 273 height 39
click at [1401, 571] on div "Без красного мяса" at bounding box center [1360, 574] width 273 height 39
click at [1501, 691] on div "Мясо, рыба Нет ограничений Без свинины и ветчины Без красного мяса Без рыбы Без…" at bounding box center [1360, 721] width 299 height 59
click at [1488, 441] on div "Мясо, рыба" at bounding box center [1360, 440] width 273 height 20
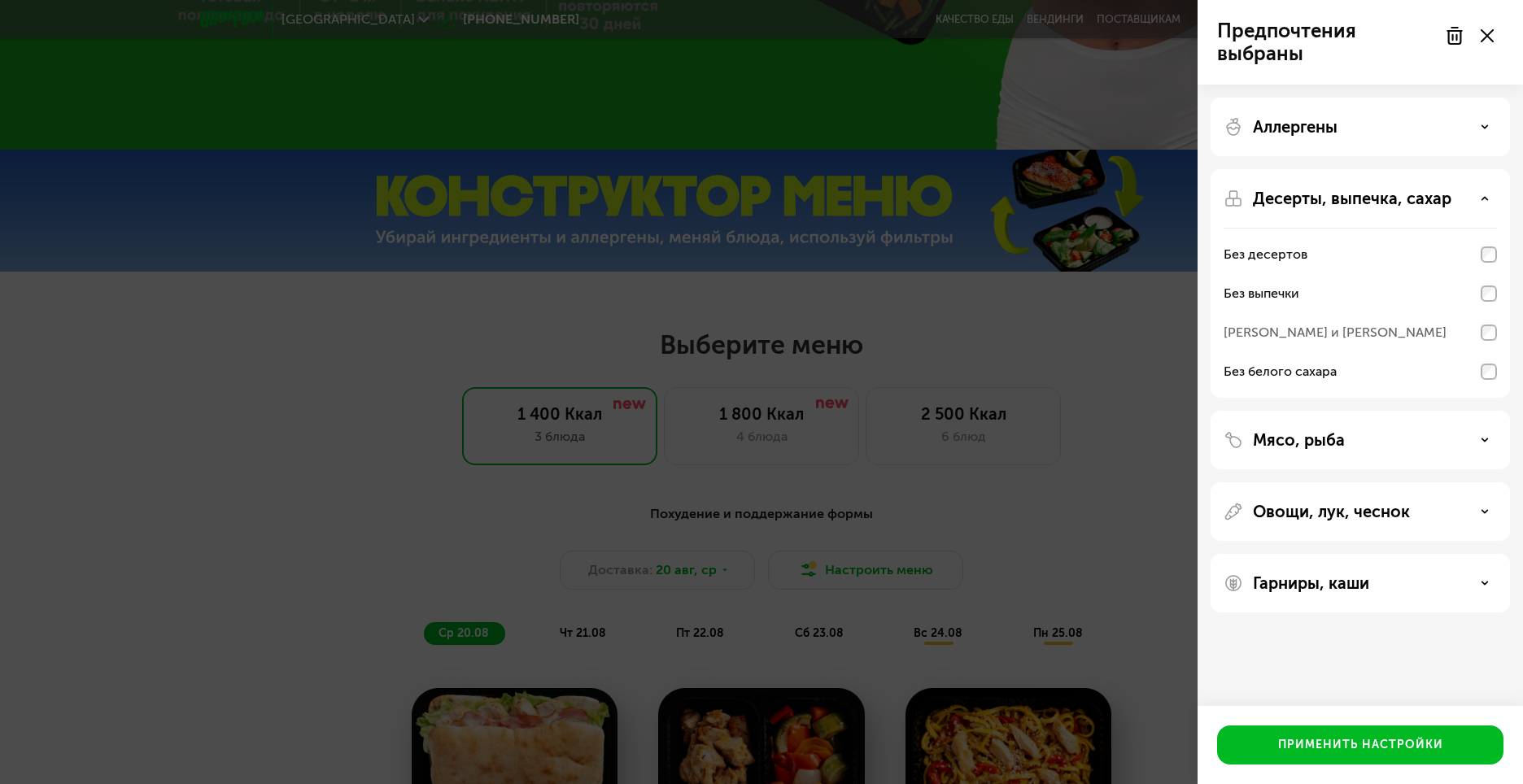
click at [1461, 591] on div "Гарниры, каши" at bounding box center [1360, 583] width 273 height 20
drag, startPoint x: 1390, startPoint y: 664, endPoint x: 1403, endPoint y: 639, distance: 28.2
click at [1392, 661] on div "Без булгура" at bounding box center [1360, 678] width 273 height 39
click at [1403, 633] on div "Без нута" at bounding box center [1360, 639] width 273 height 39
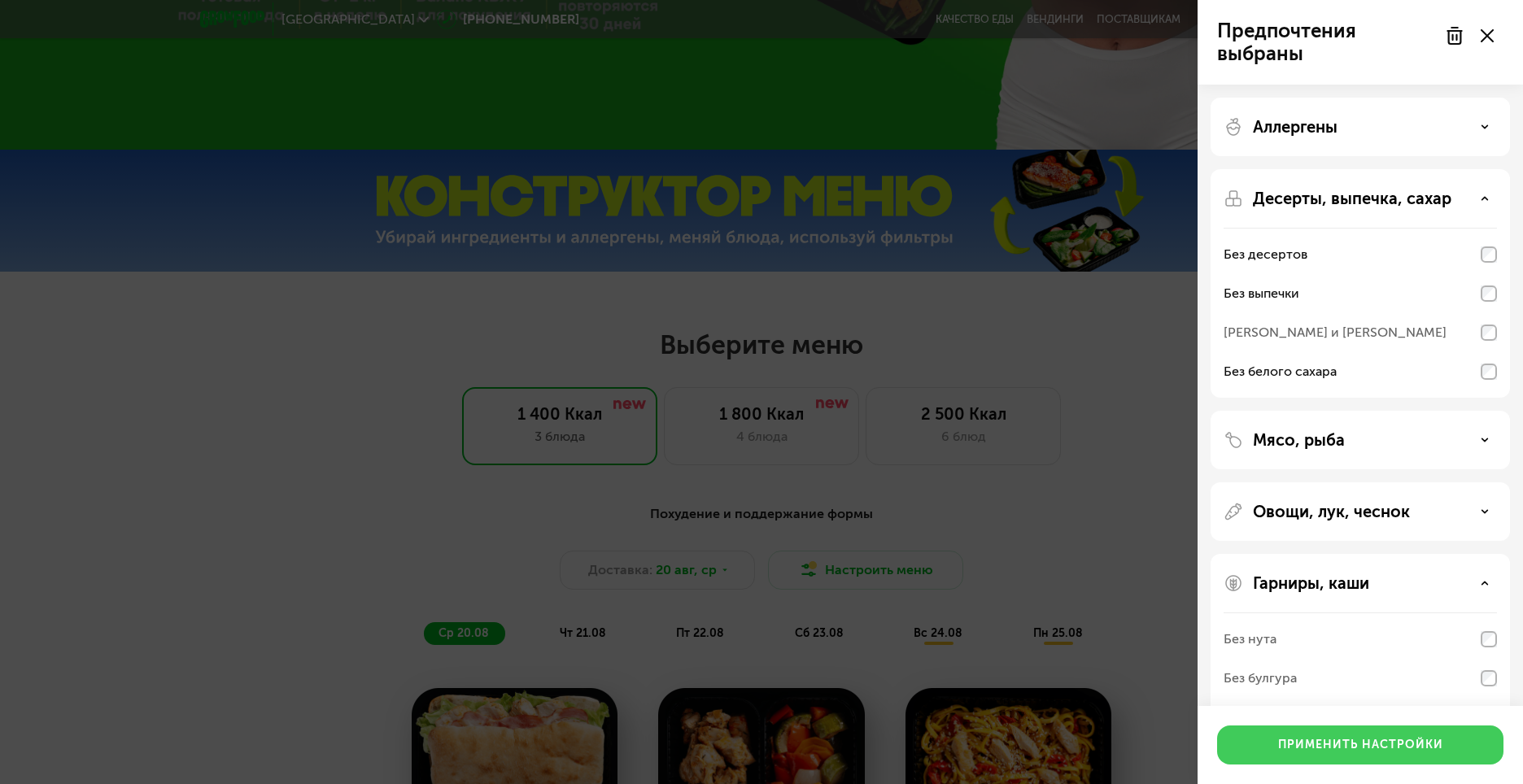
drag, startPoint x: 1332, startPoint y: 760, endPoint x: 1335, endPoint y: 747, distance: 13.3
click at [1333, 756] on button "Применить настройки" at bounding box center [1360, 745] width 286 height 39
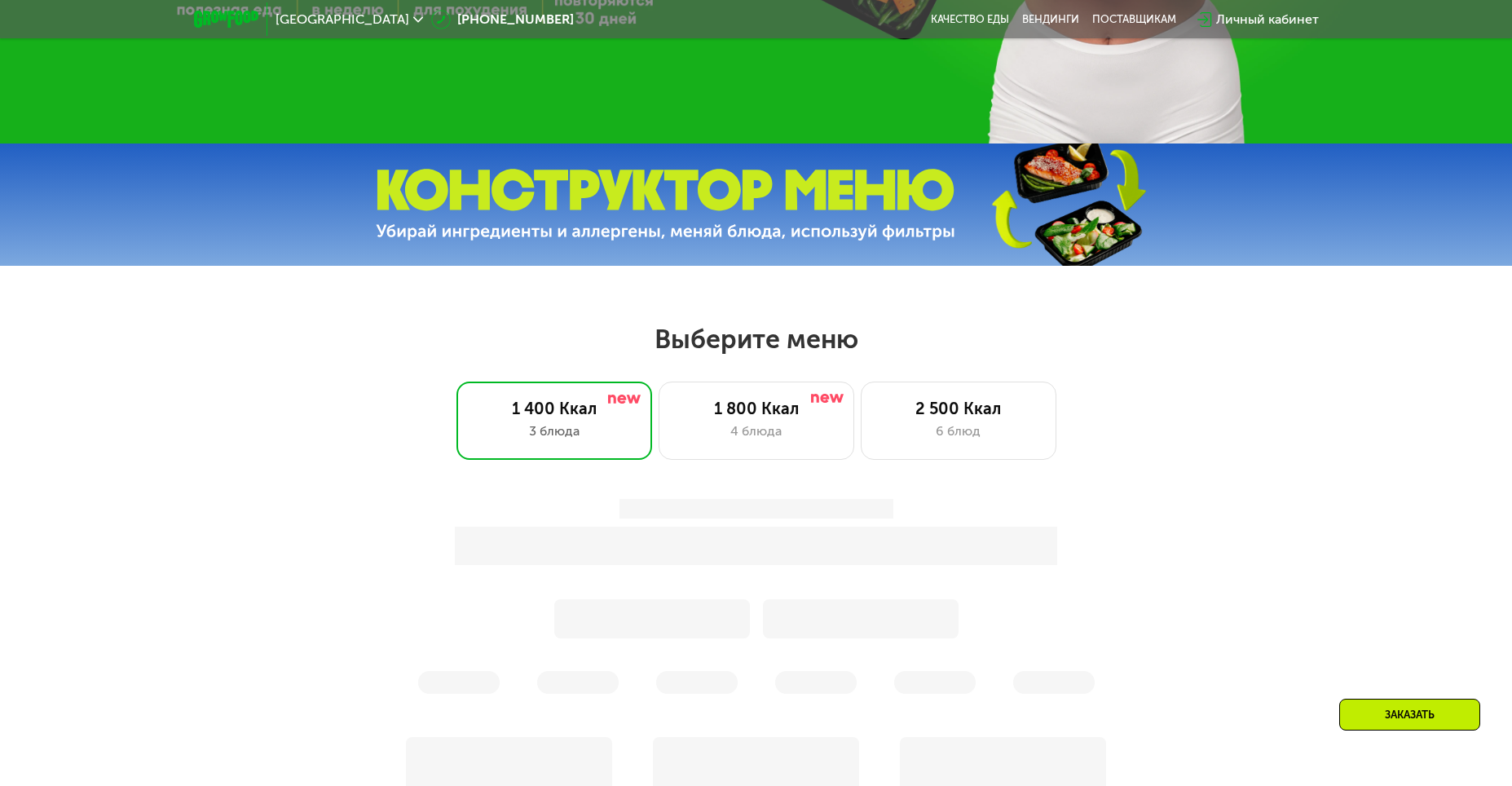
click at [1338, 748] on div "Заказать" at bounding box center [1410, 730] width 170 height 63
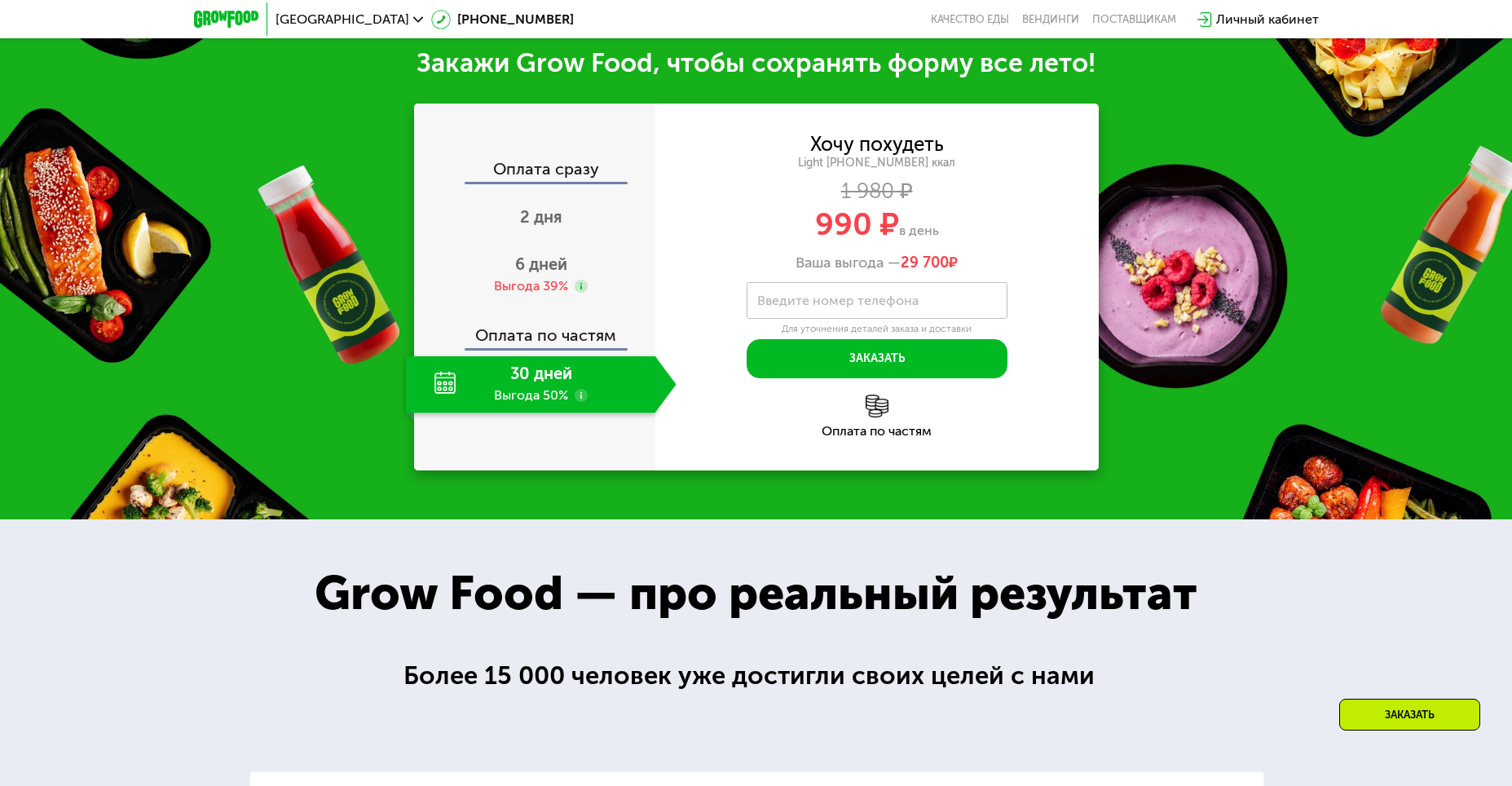
scroll to position [1785, 0]
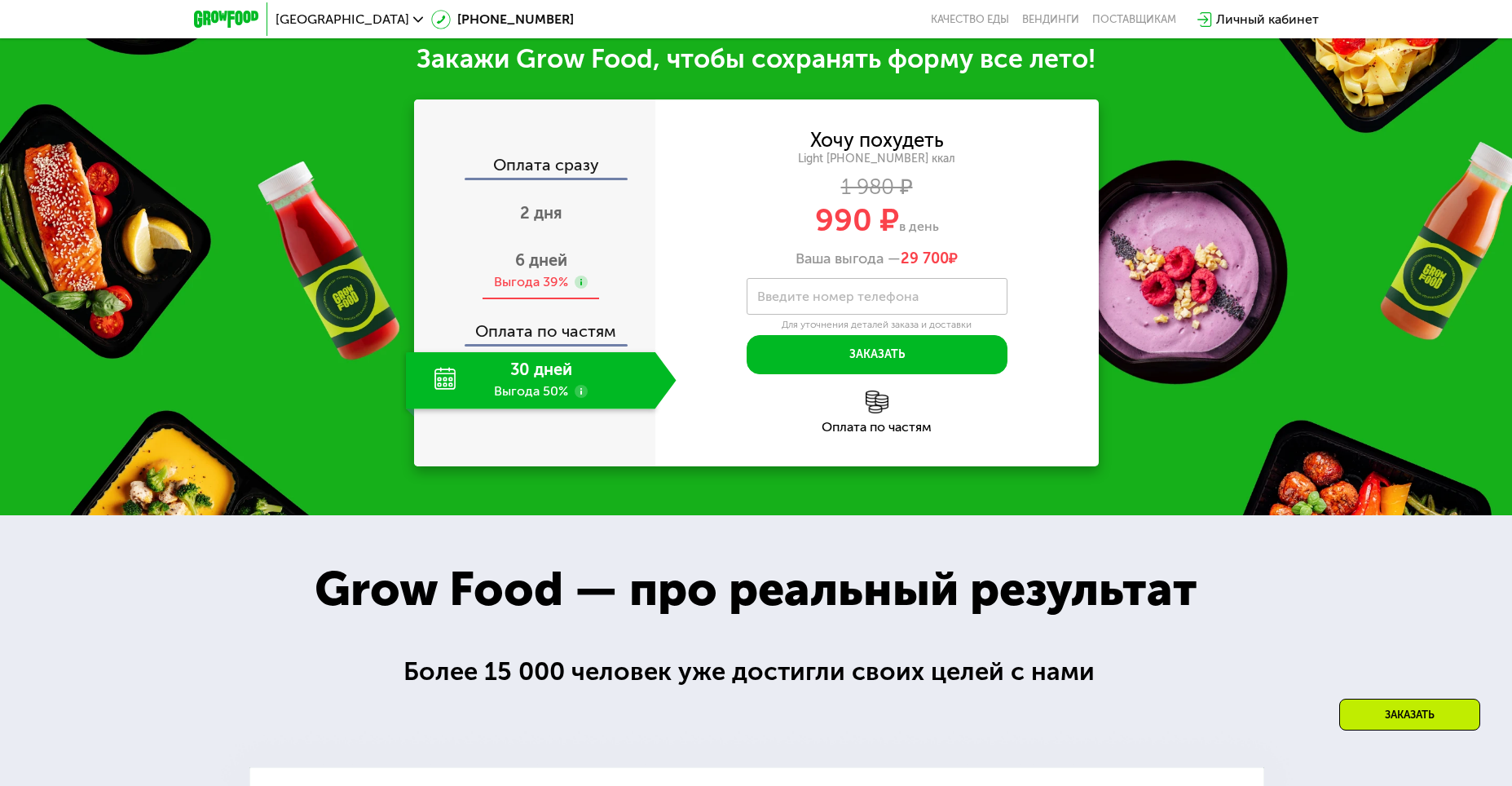
click at [518, 266] on span "6 дней" at bounding box center [541, 260] width 52 height 20
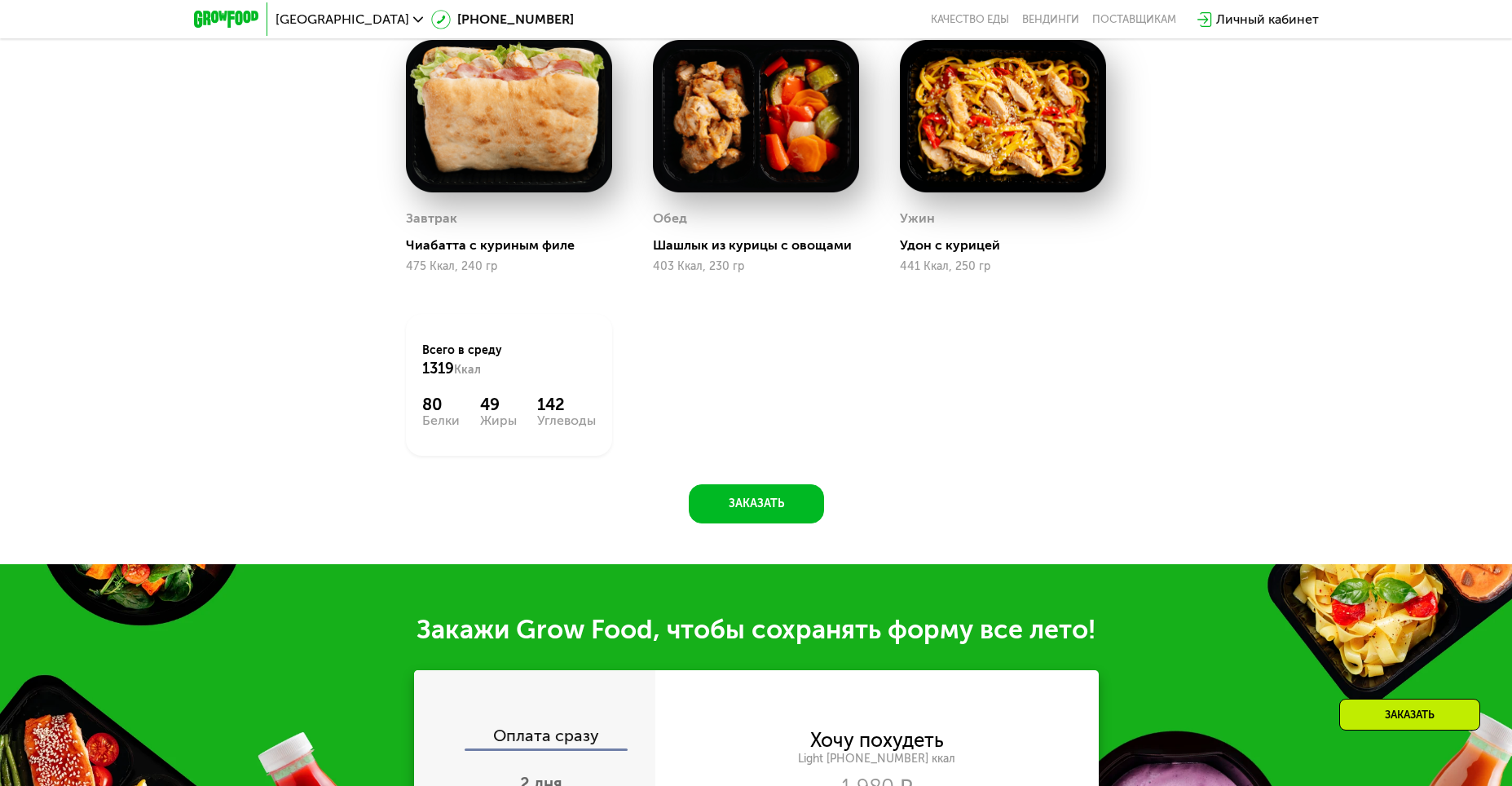
scroll to position [969, 0]
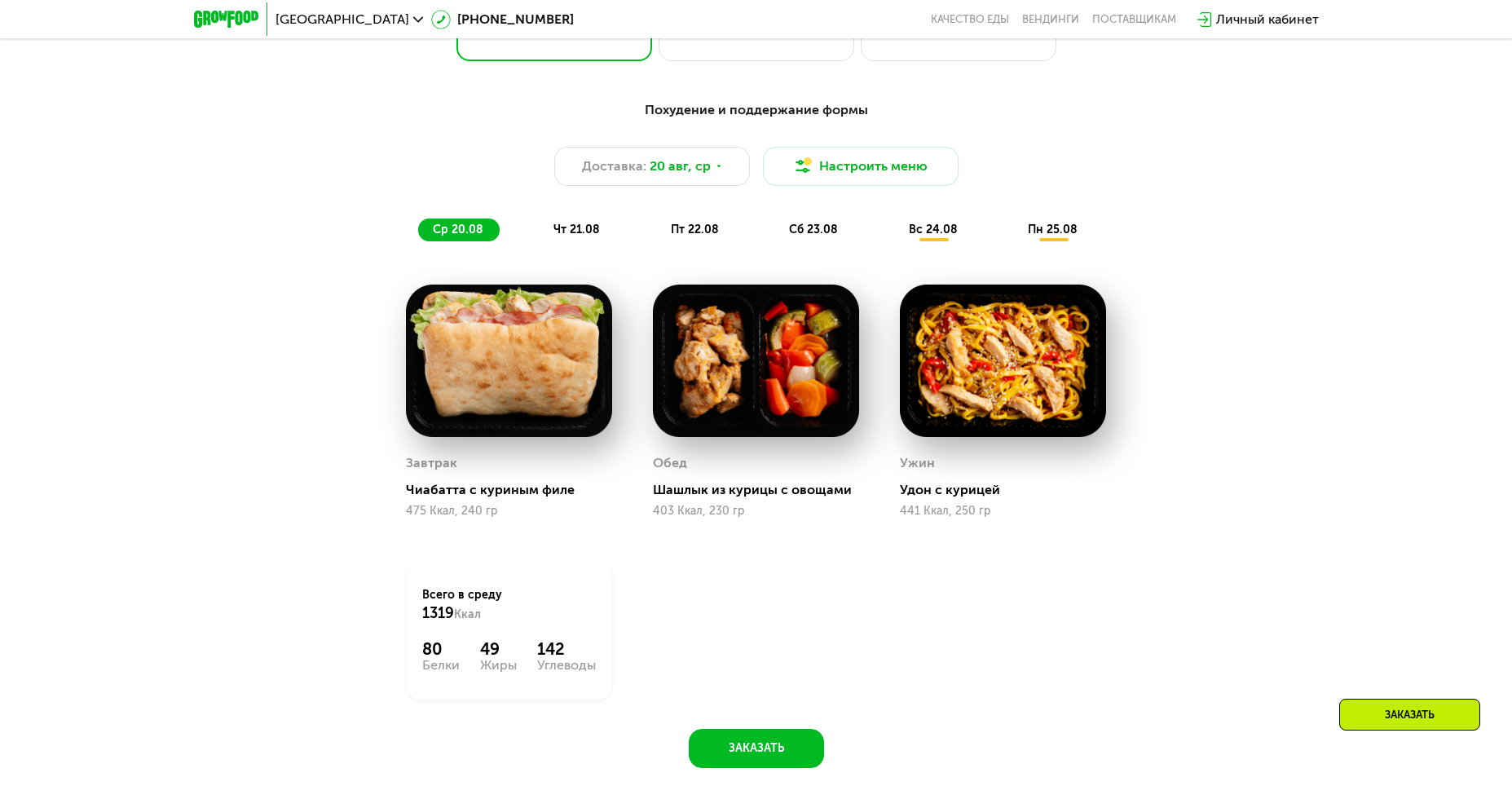
click at [597, 236] on span "чт 21.08" at bounding box center [576, 229] width 46 height 14
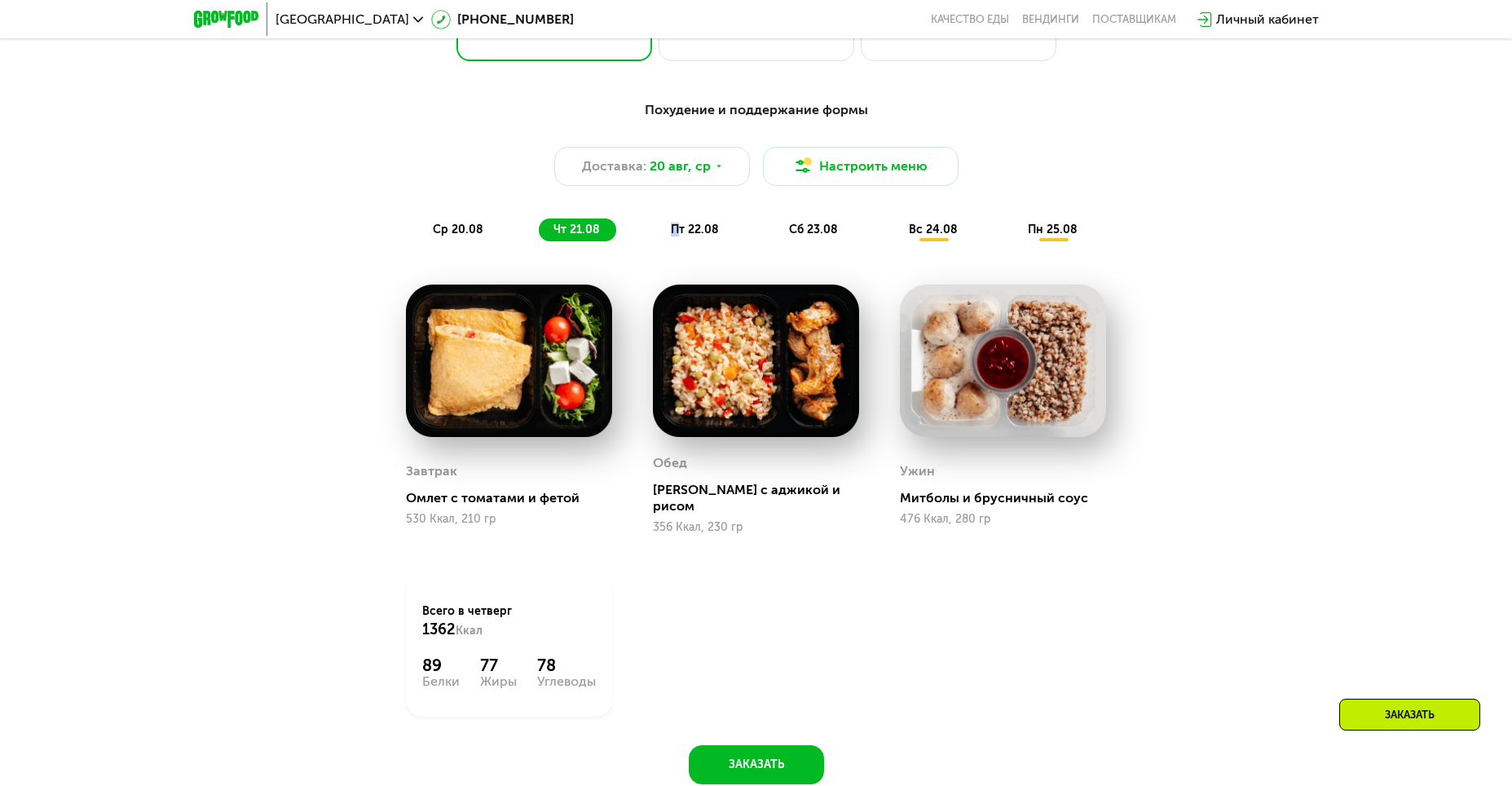
click at [676, 232] on span "пт 22.08" at bounding box center [694, 229] width 48 height 14
